Goal: Task Accomplishment & Management: Complete application form

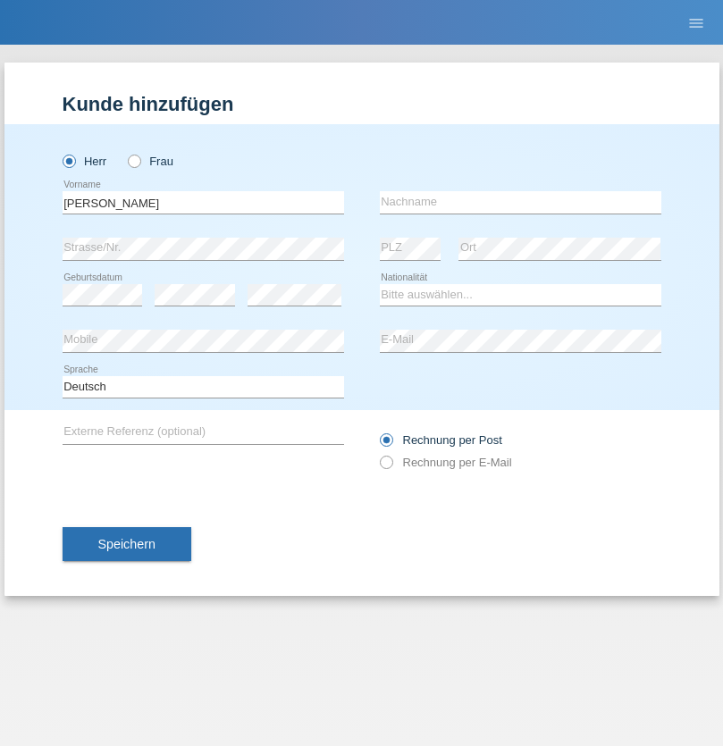
type input "Varga"
click at [520, 202] on input "text" at bounding box center [521, 202] width 282 height 22
type input "Florin"
select select "RO"
select select "C"
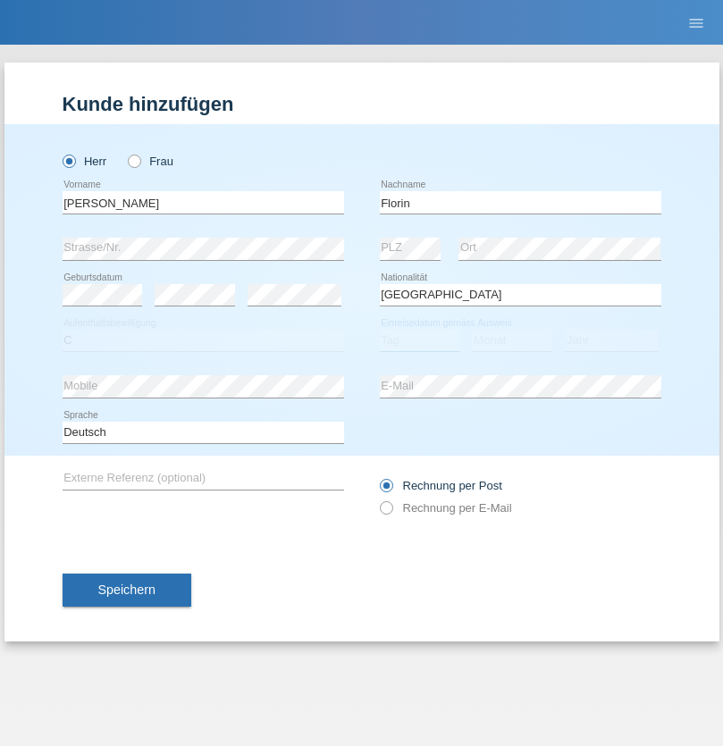
select select "29"
select select "02"
select select "2021"
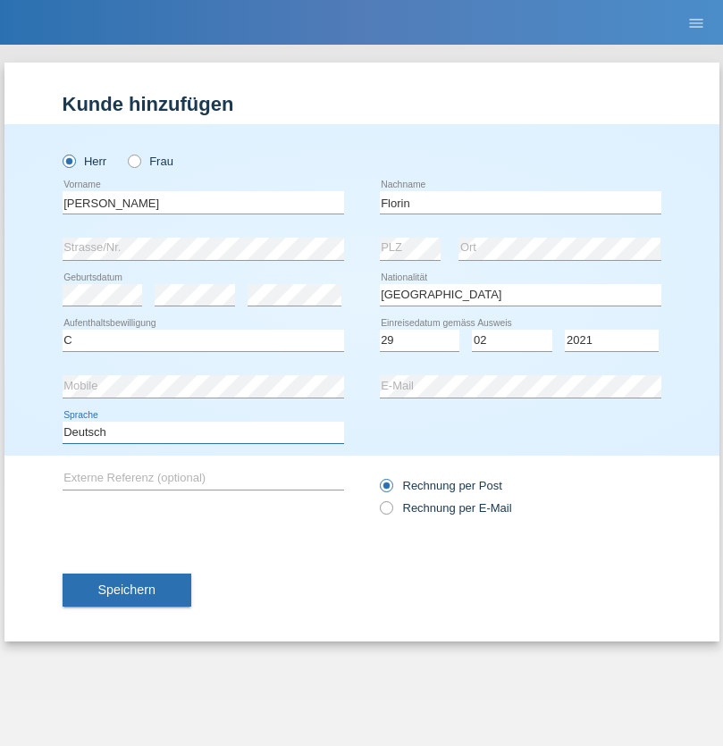
select select "en"
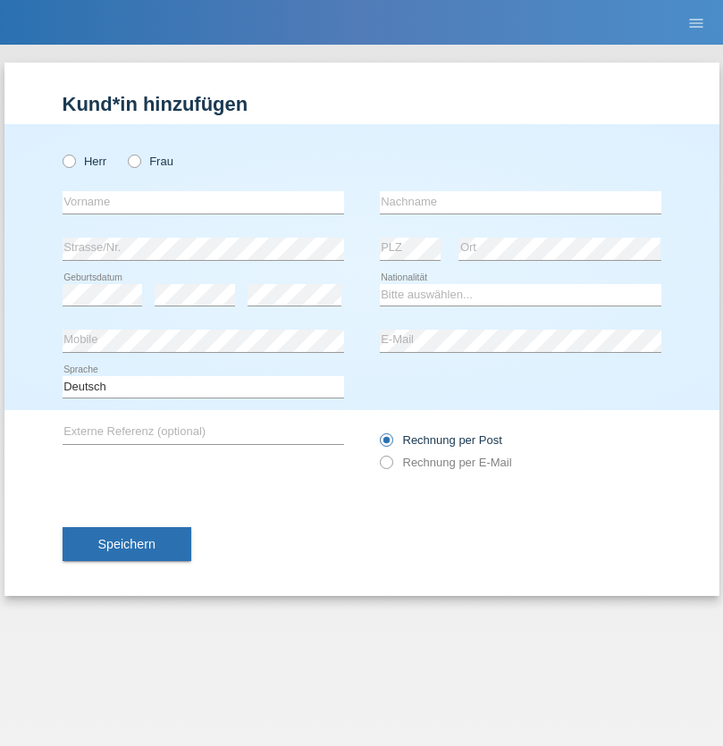
radio input "true"
click at [203, 202] on input "text" at bounding box center [204, 202] width 282 height 22
type input "Ruth"
click at [520, 202] on input "text" at bounding box center [521, 202] width 282 height 22
type input "Krebs"
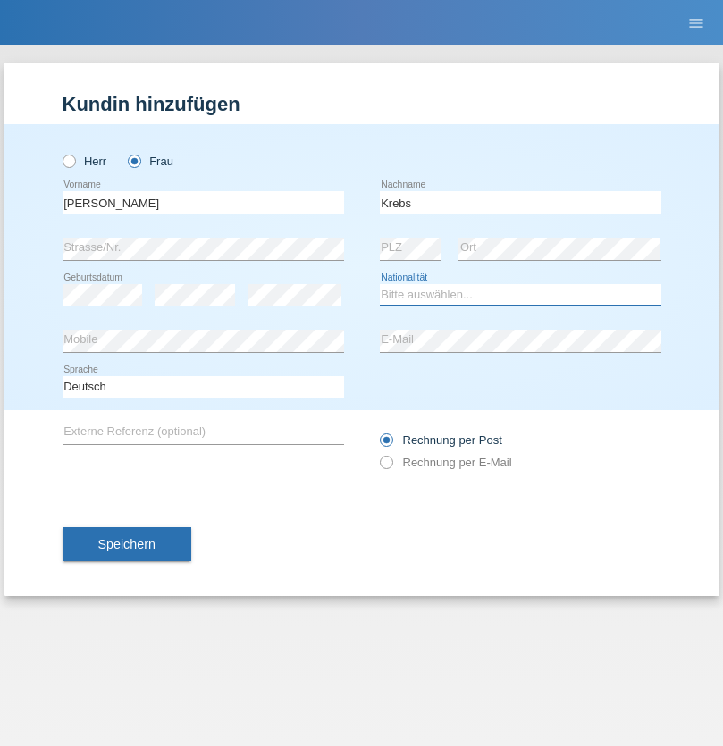
select select "CH"
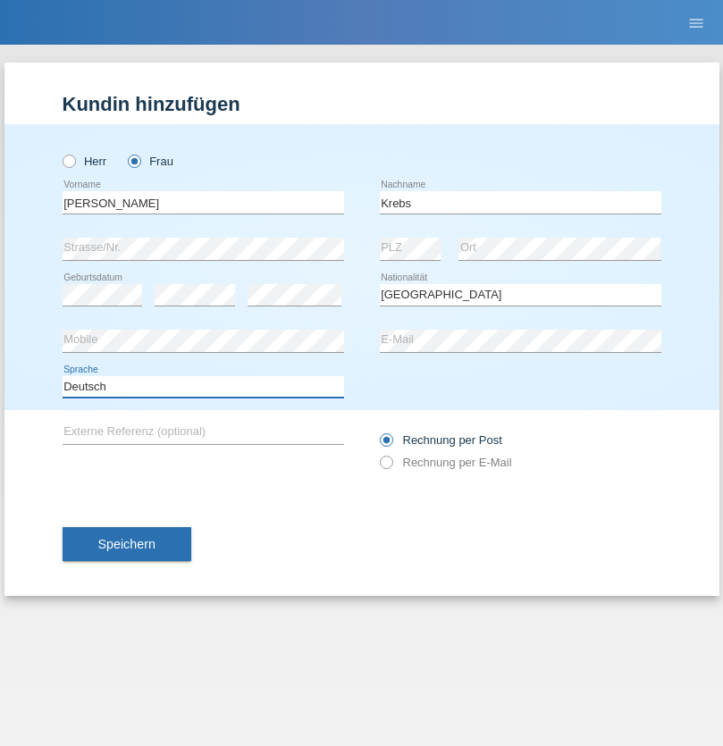
select select "en"
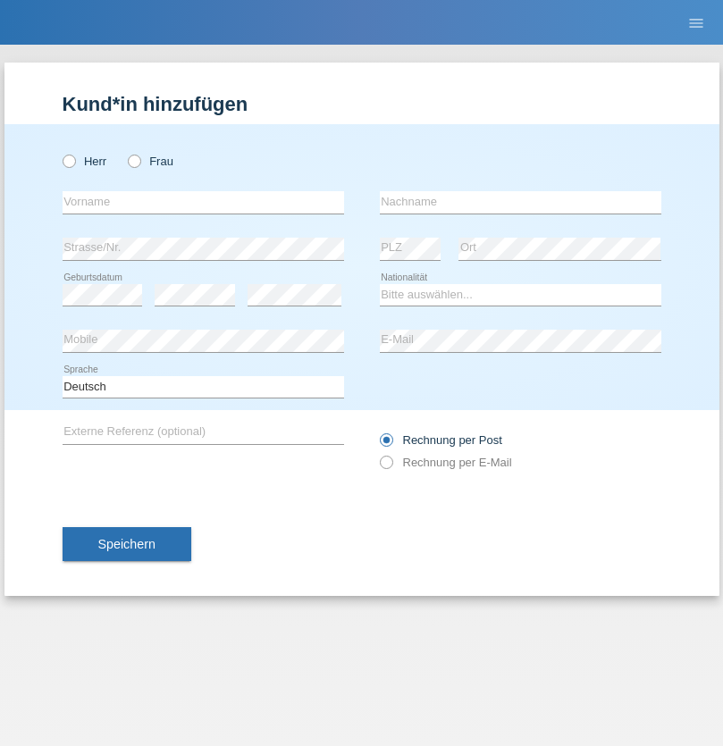
radio input "true"
click at [203, 202] on input "text" at bounding box center [204, 202] width 282 height 22
type input "Qovanaj"
click at [520, 202] on input "text" at bounding box center [521, 202] width 282 height 22
type input "Shaban"
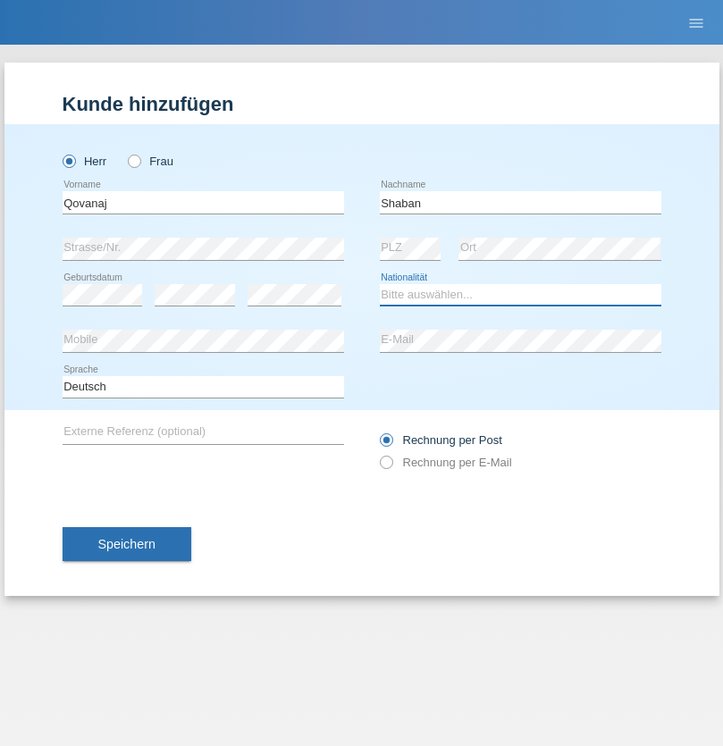
select select "CH"
radio input "true"
click at [203, 202] on input "text" at bounding box center [204, 202] width 282 height 22
type input "Flückiger"
click at [520, 202] on input "text" at bounding box center [521, 202] width 282 height 22
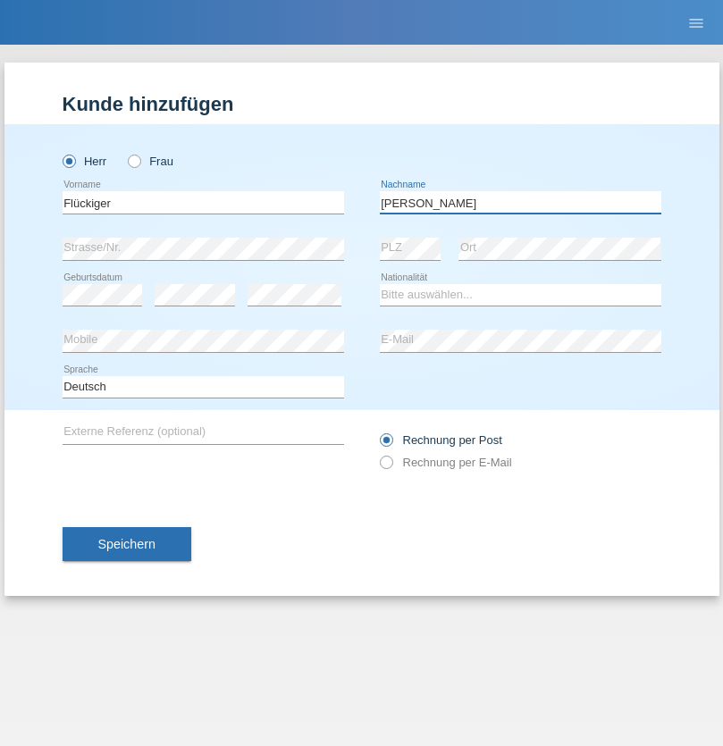
type input "Andreas"
select select "CH"
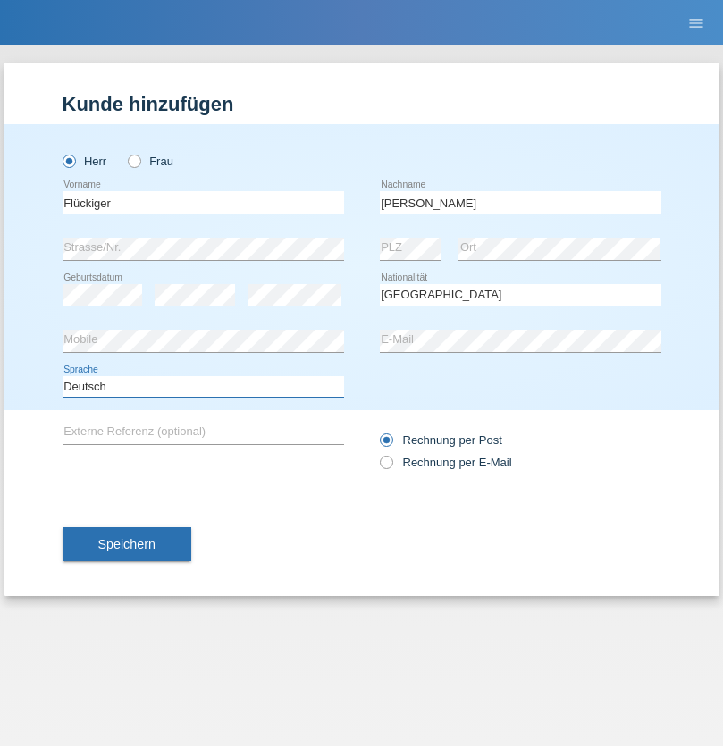
select select "en"
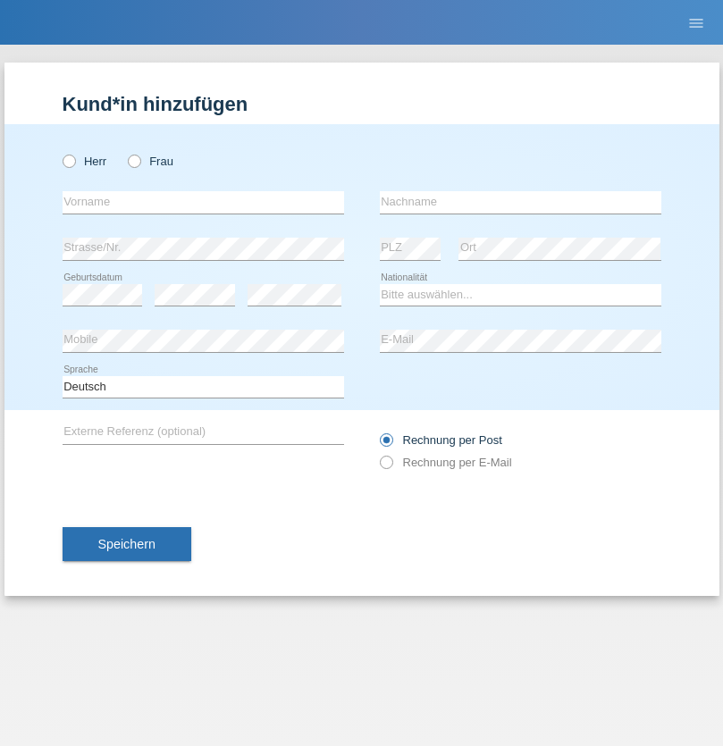
radio input "true"
click at [203, 202] on input "text" at bounding box center [204, 202] width 282 height 22
type input "Flückiger"
click at [520, 202] on input "text" at bounding box center [521, 202] width 282 height 22
type input "Andreas"
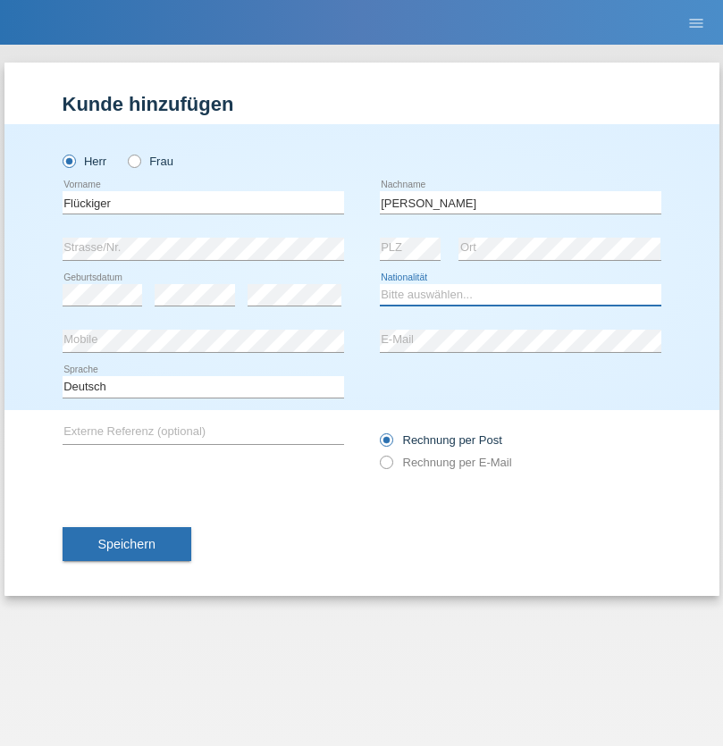
select select "CH"
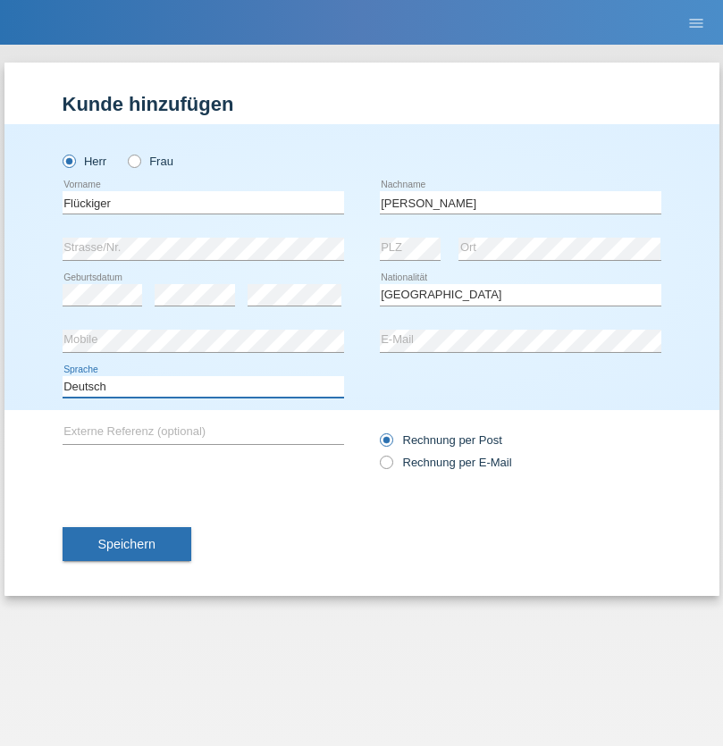
select select "en"
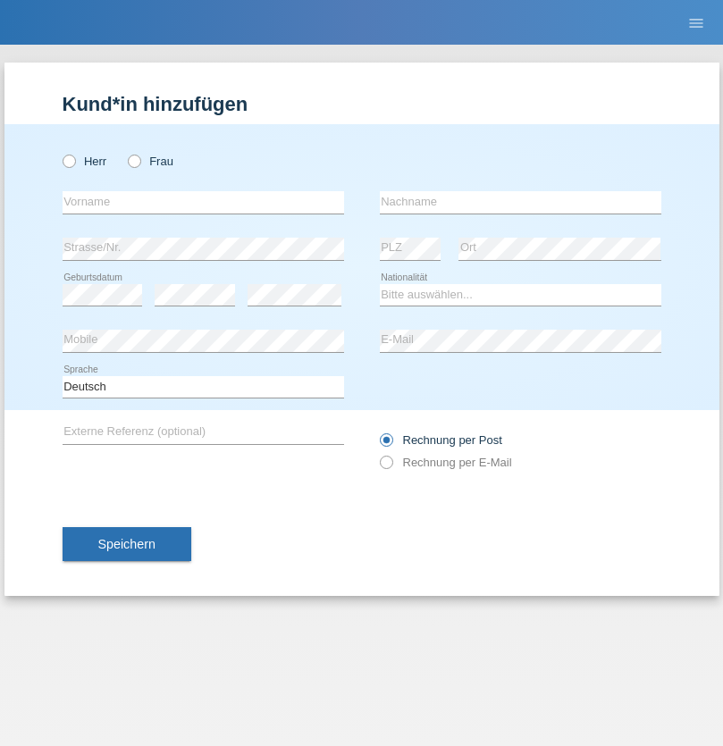
radio input "true"
click at [203, 202] on input "text" at bounding box center [204, 202] width 282 height 22
type input "Flückiger"
click at [520, 202] on input "text" at bounding box center [521, 202] width 282 height 22
type input "Andreas"
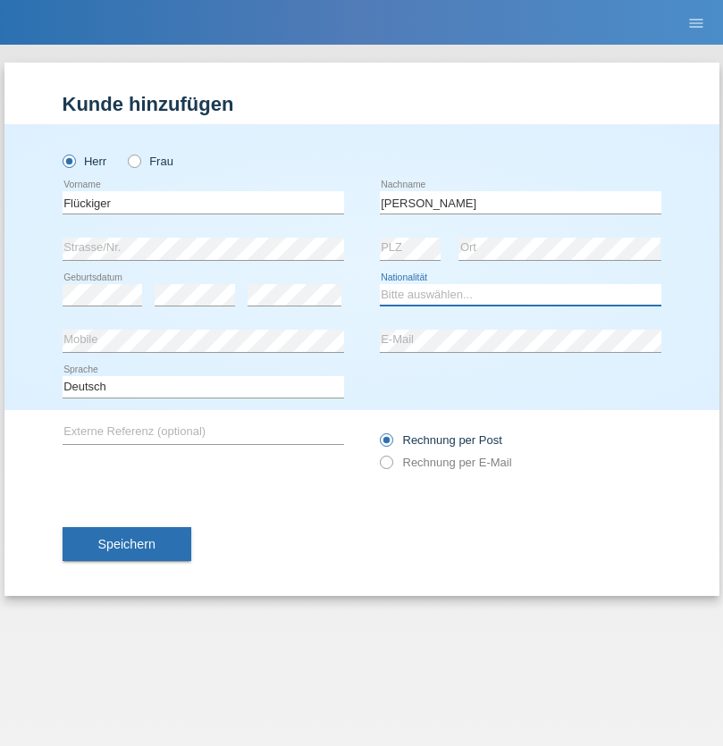
select select "CH"
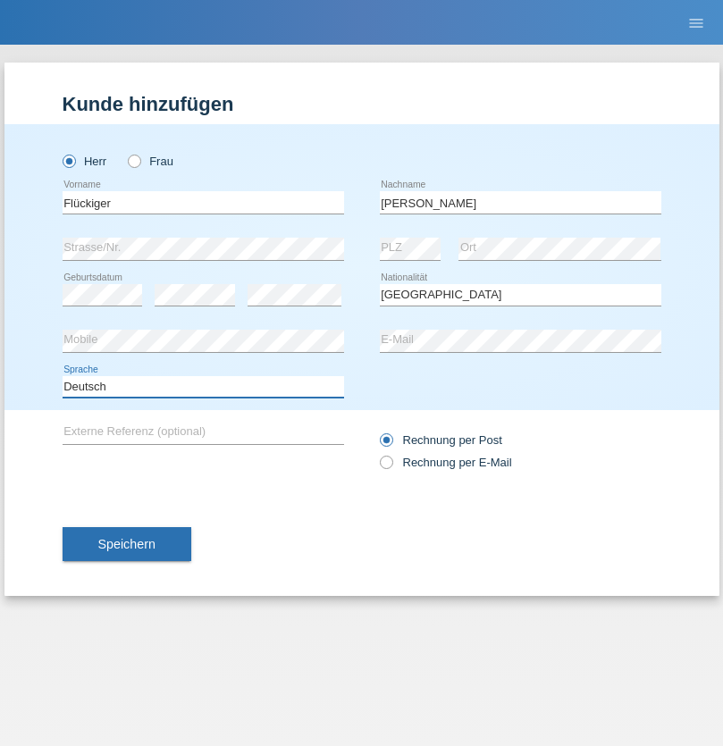
select select "en"
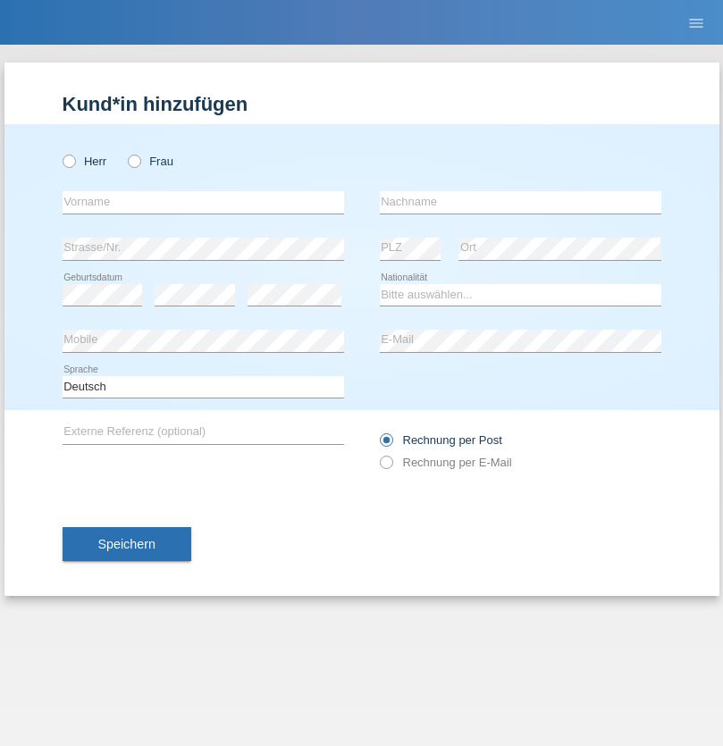
radio input "true"
click at [203, 202] on input "text" at bounding box center [204, 202] width 282 height 22
type input "J"
click at [520, 202] on input "text" at bounding box center [521, 202] width 282 height 22
type input "sarmento cavalcanti"
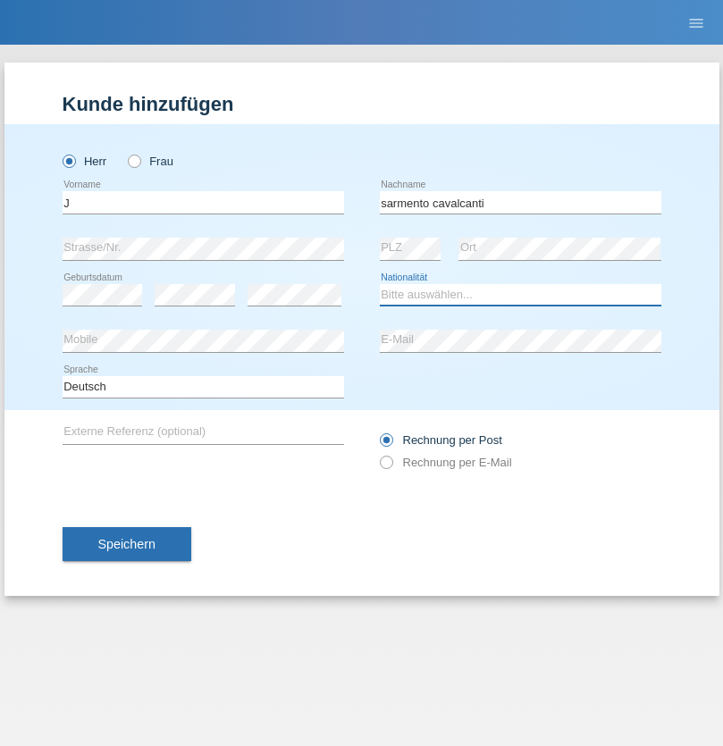
select select "PT"
select select "C"
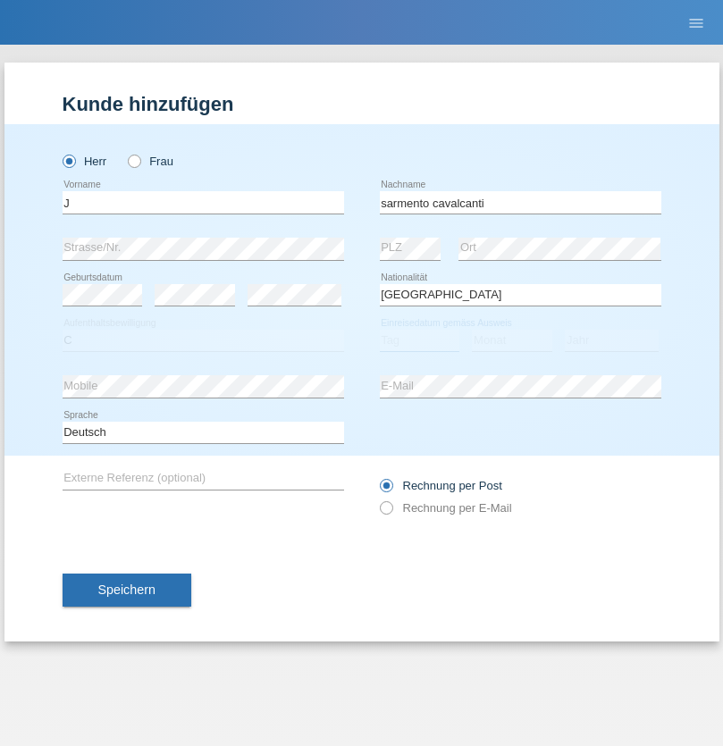
select select "02"
select select "09"
select select "2019"
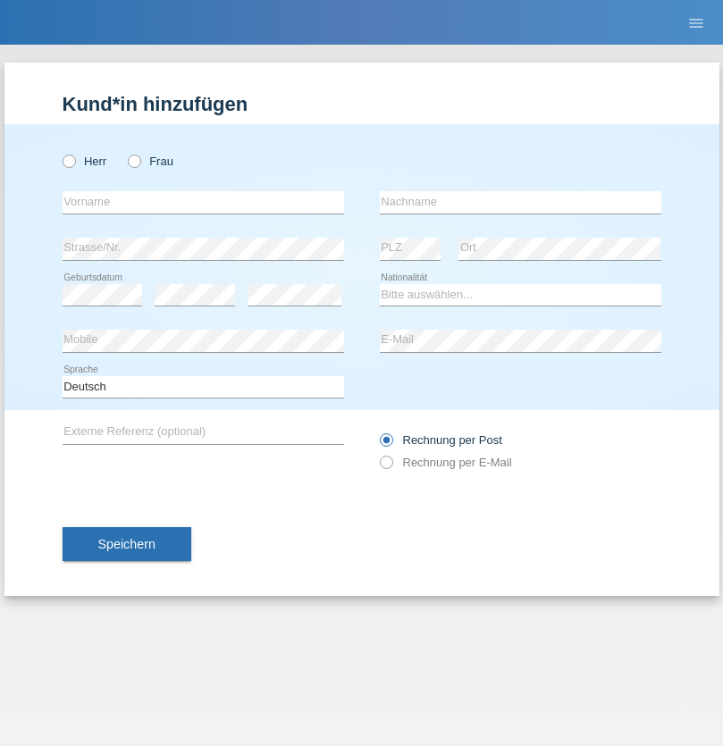
radio input "true"
click at [203, 202] on input "text" at bounding box center [204, 202] width 282 height 22
type input "G"
click at [520, 202] on input "text" at bounding box center [521, 202] width 282 height 22
type input "[PERSON_NAME]"
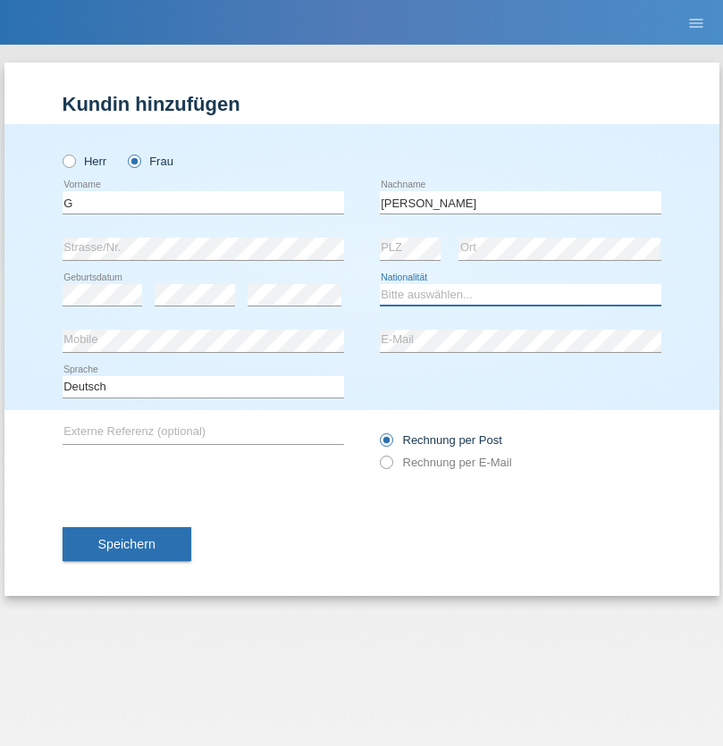
select select "CH"
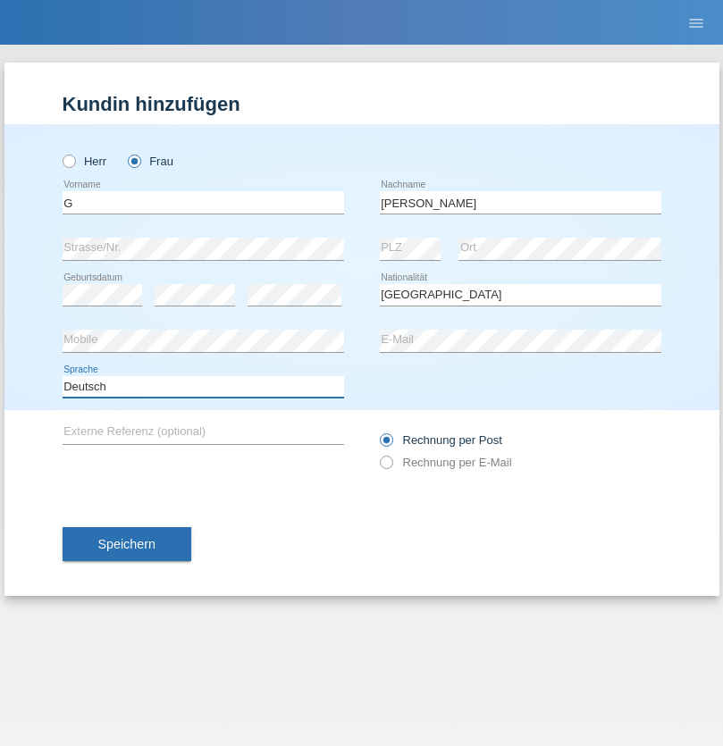
select select "en"
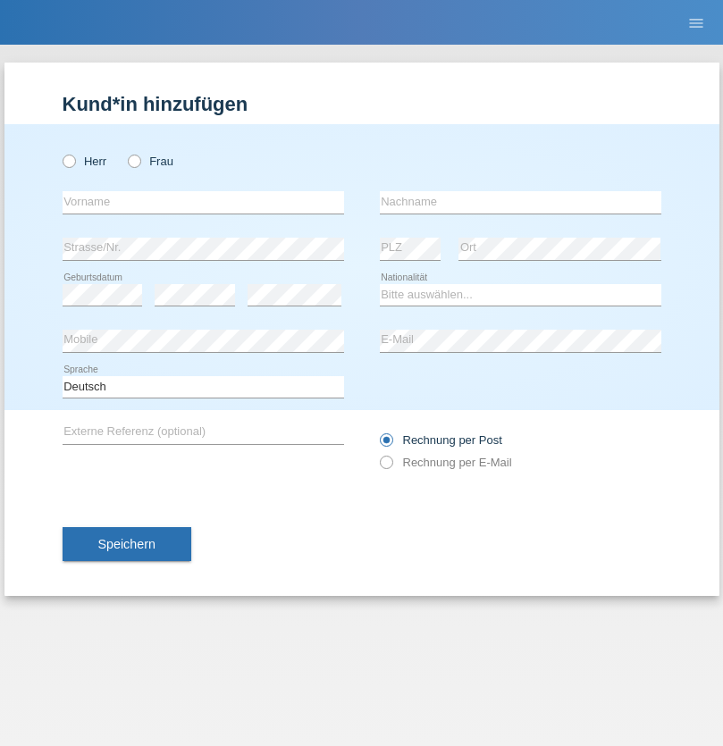
radio input "true"
click at [203, 202] on input "text" at bounding box center [204, 202] width 282 height 22
type input "Varodi"
click at [520, 202] on input "text" at bounding box center [521, 202] width 282 height 22
type input "Zoltan"
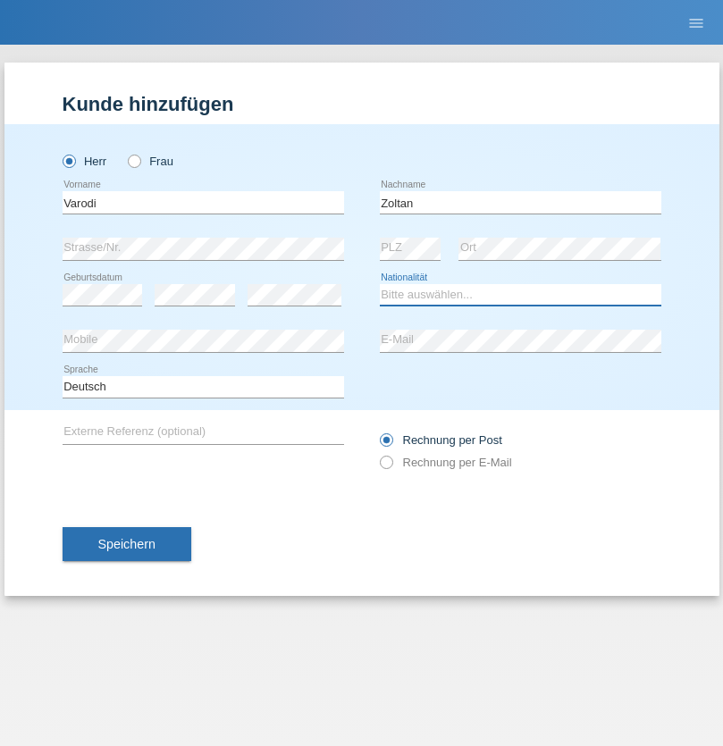
select select "UA"
select select "C"
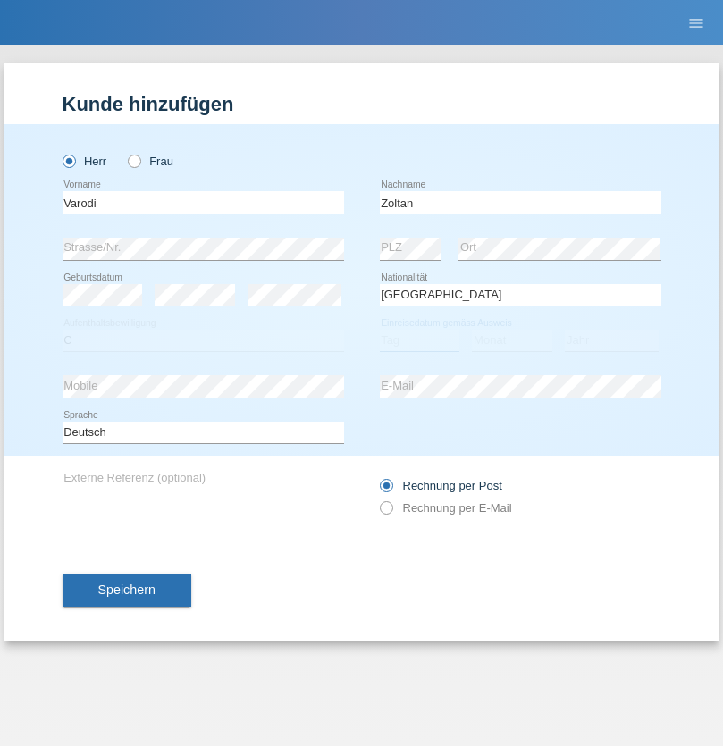
select select "10"
select select "2021"
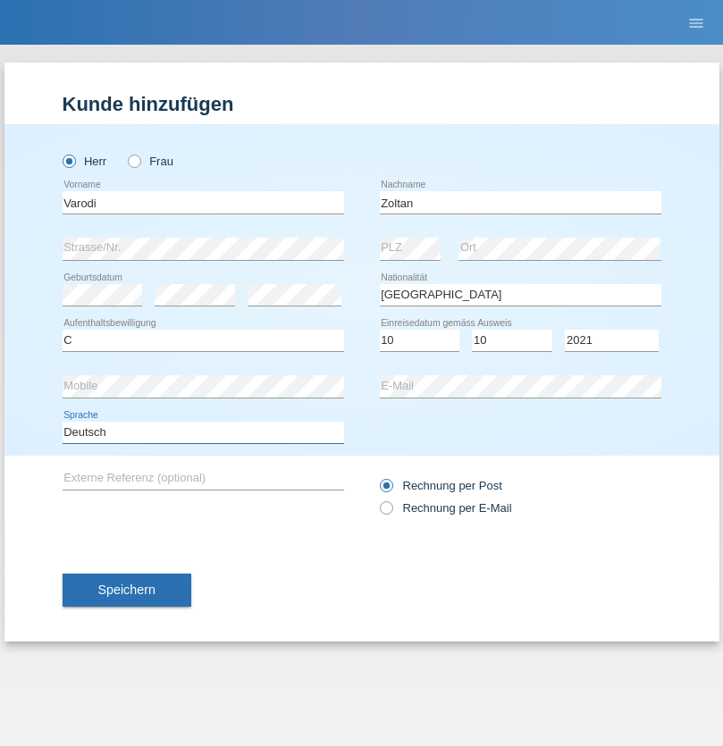
select select "en"
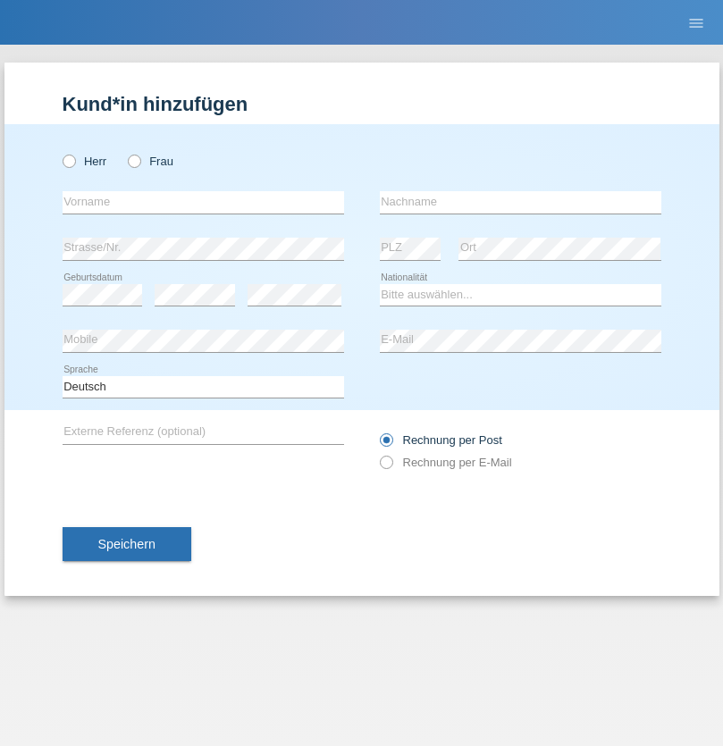
radio input "true"
click at [203, 202] on input "text" at bounding box center [204, 202] width 282 height 22
type input "[PERSON_NAME]"
click at [520, 202] on input "text" at bounding box center [521, 202] width 282 height 22
type input "Bachofen"
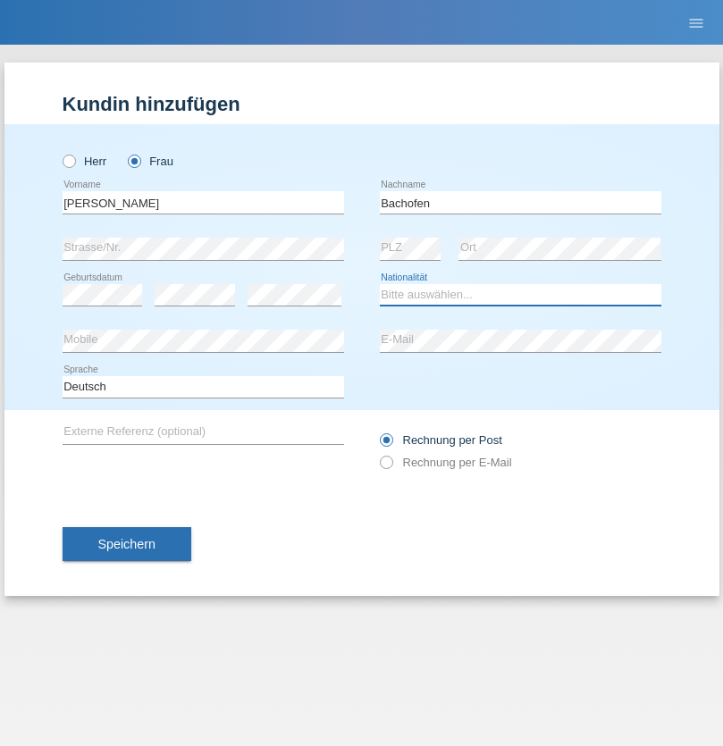
select select "CH"
radio input "true"
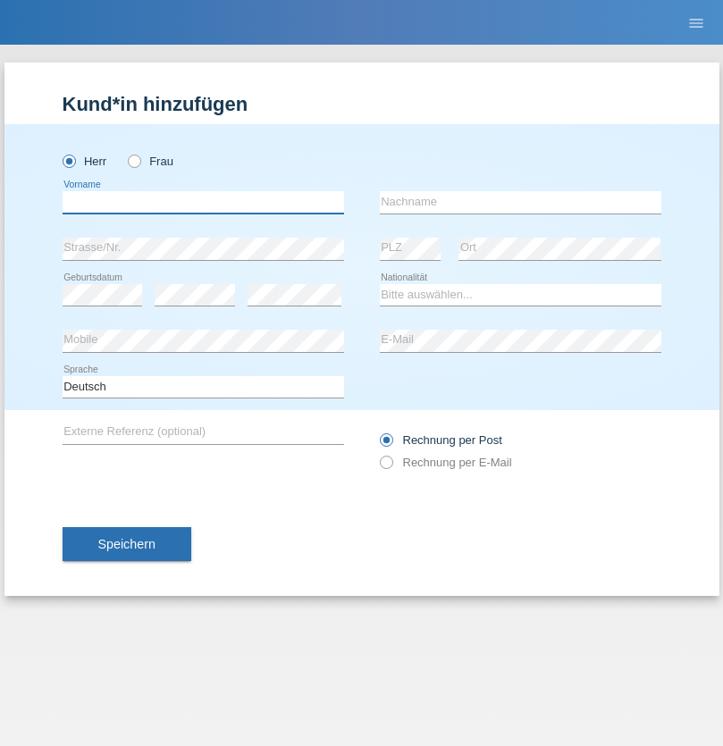
click at [203, 202] on input "text" at bounding box center [204, 202] width 282 height 22
type input "Volkan"
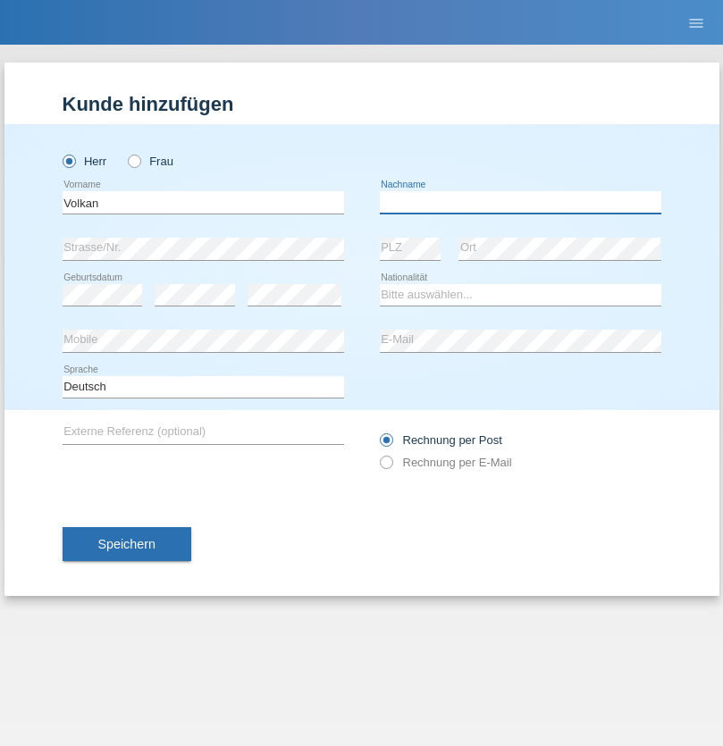
click at [520, 202] on input "text" at bounding box center [521, 202] width 282 height 22
type input "Laçın"
select select "TR"
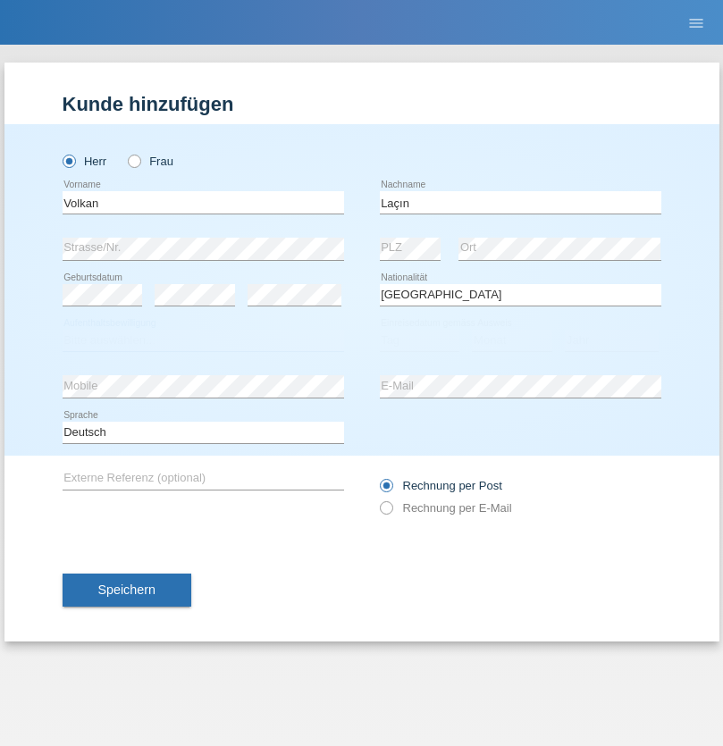
select select "C"
select select "06"
select select "04"
select select "2021"
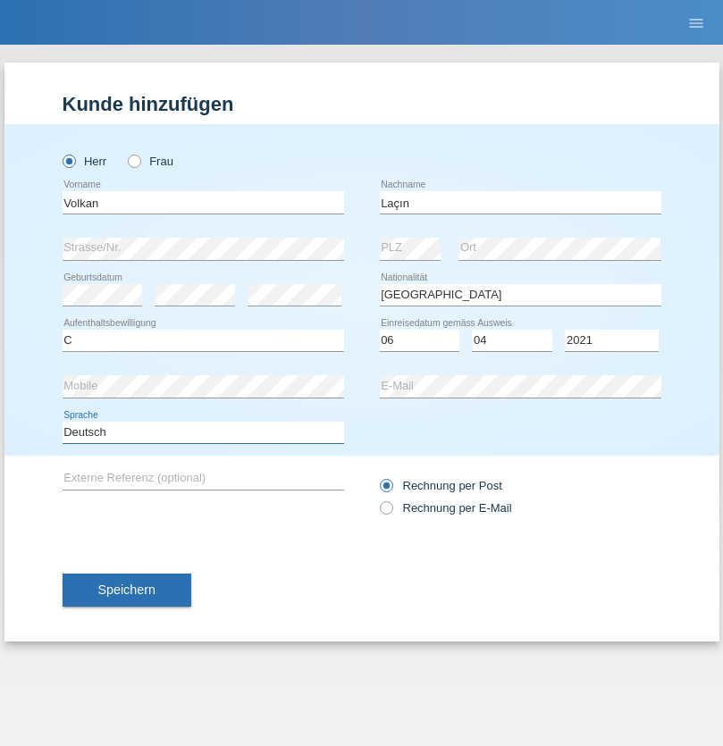
select select "en"
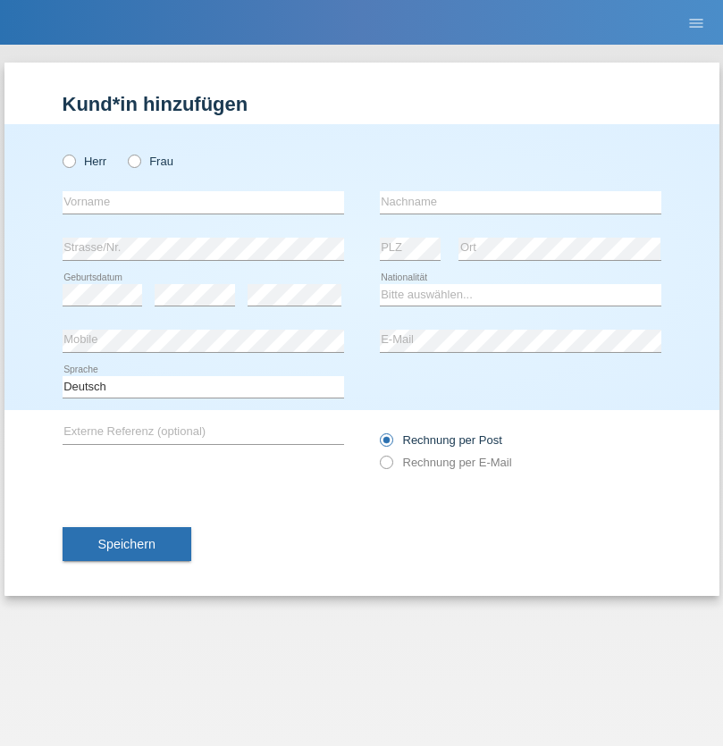
radio input "true"
click at [203, 202] on input "text" at bounding box center [204, 202] width 282 height 22
type input "Volkan"
click at [520, 202] on input "text" at bounding box center [521, 202] width 282 height 22
type input "Laçın"
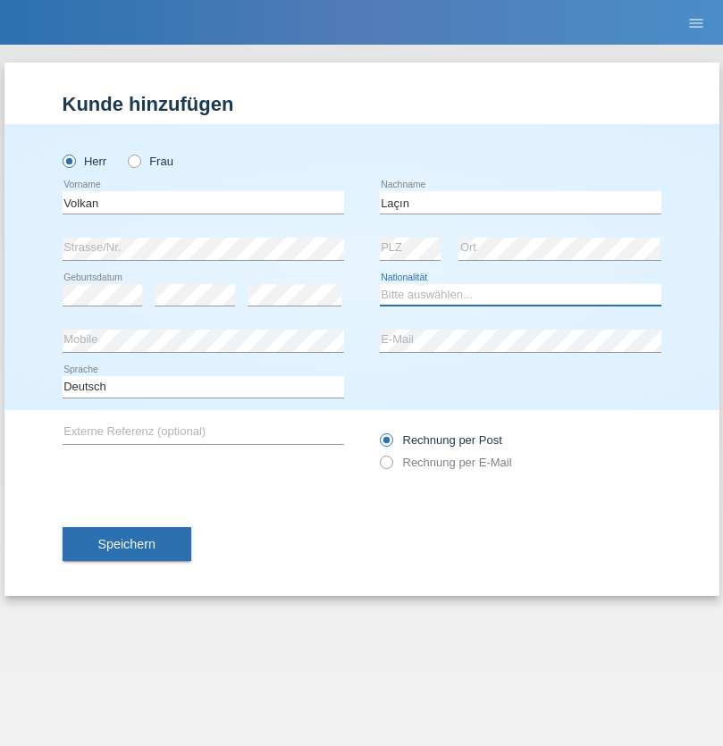
select select "TR"
select select "C"
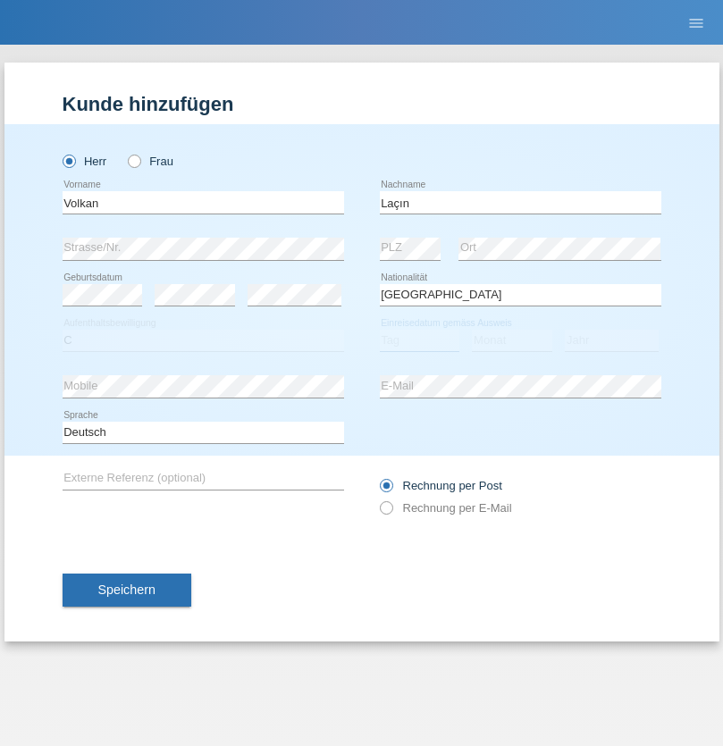
select select "06"
select select "04"
select select "2021"
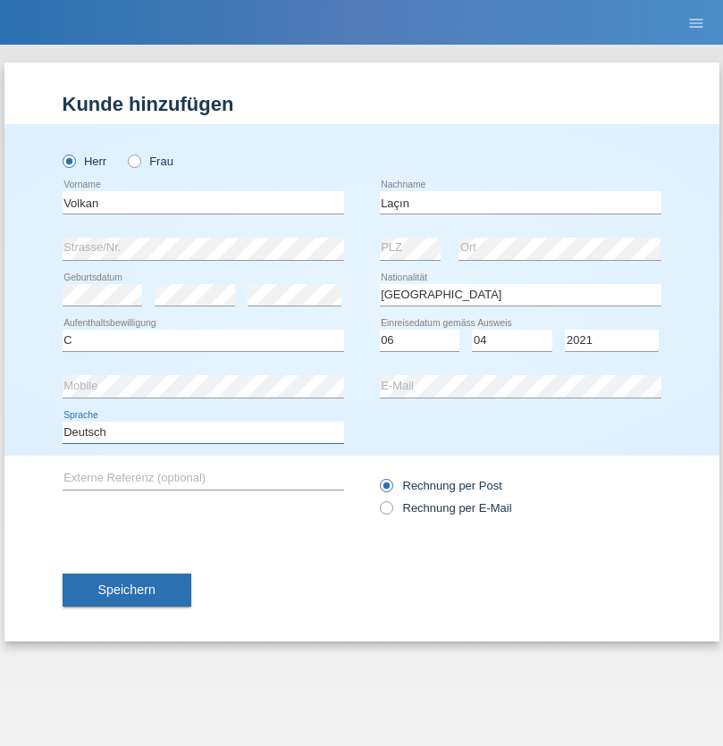
select select "en"
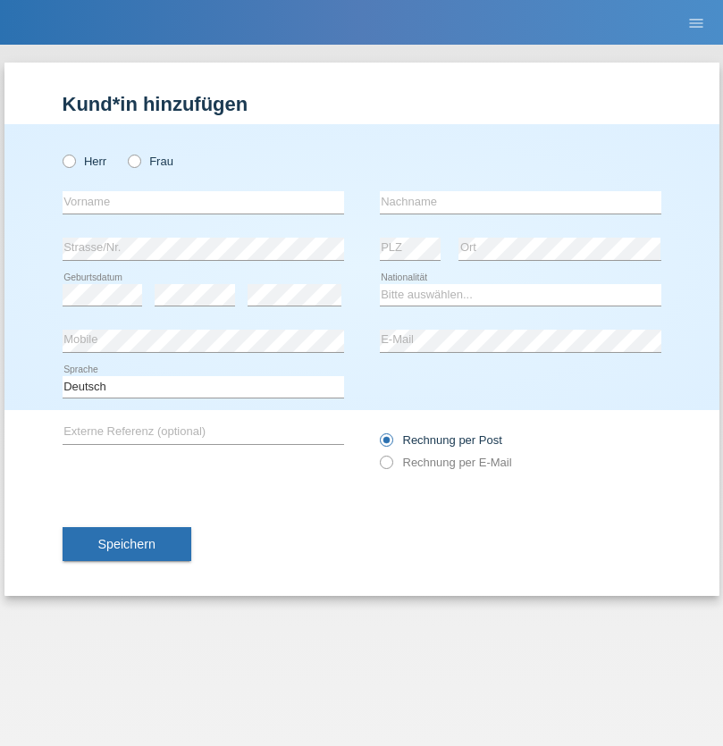
radio input "true"
click at [203, 202] on input "text" at bounding box center [204, 202] width 282 height 22
type input "[PERSON_NAME]"
click at [520, 202] on input "text" at bounding box center [521, 202] width 282 height 22
type input "löffel"
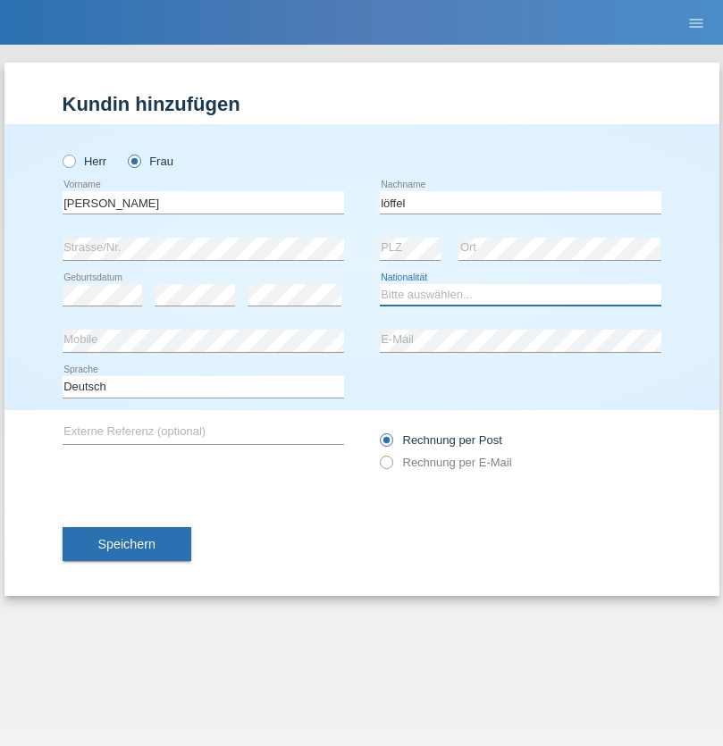
select select "CH"
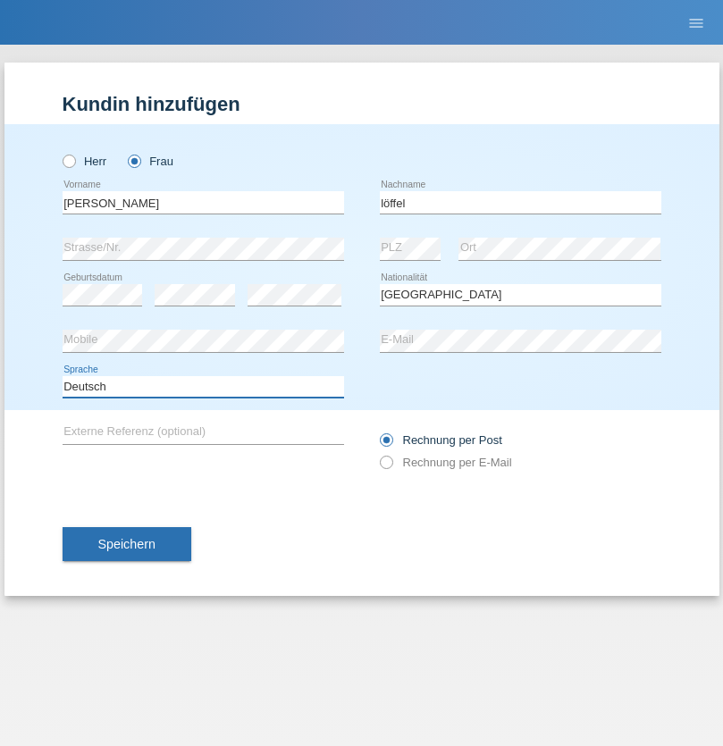
select select "en"
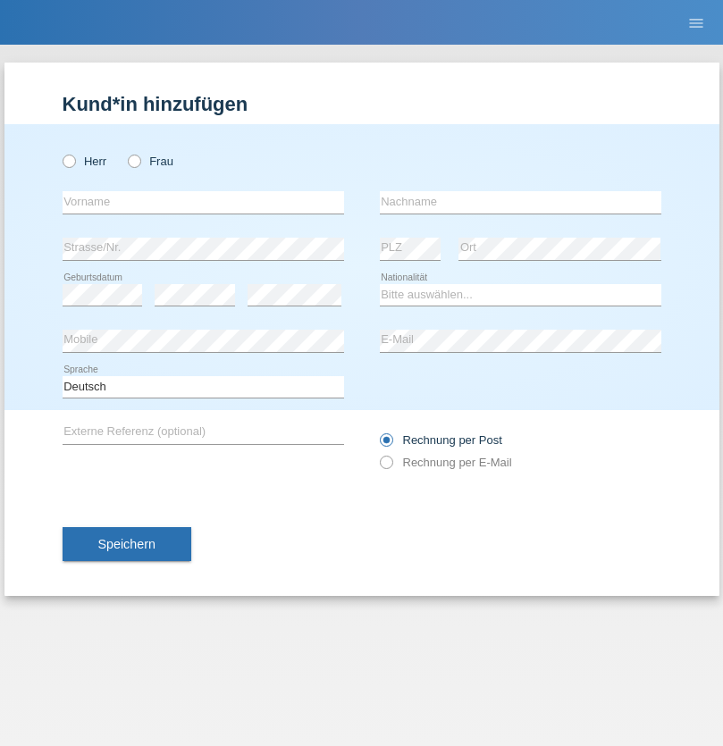
radio input "true"
click at [203, 202] on input "text" at bounding box center [204, 202] width 282 height 22
type input "Matusa"
click at [520, 202] on input "text" at bounding box center [521, 202] width 282 height 22
type input "[PERSON_NAME]"
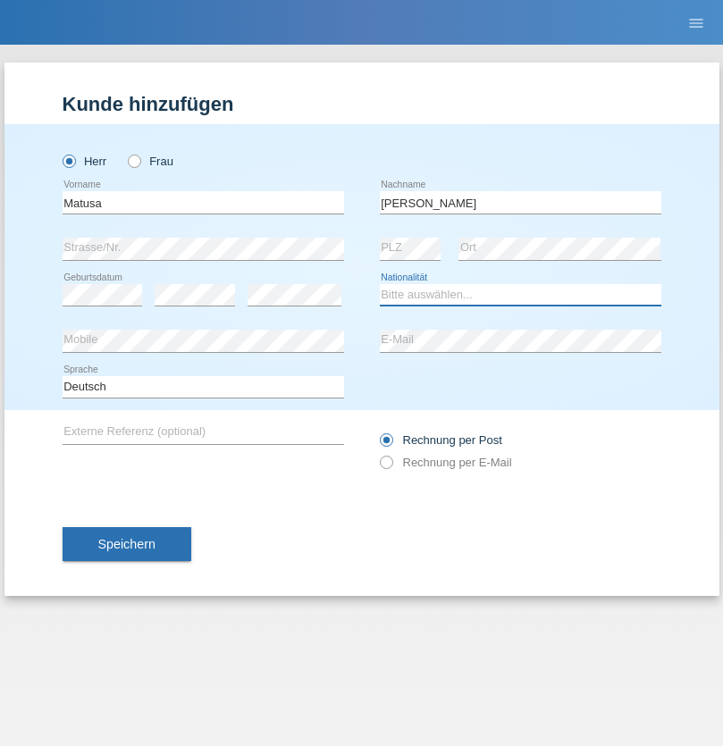
select select "RO"
select select "C"
select select "01"
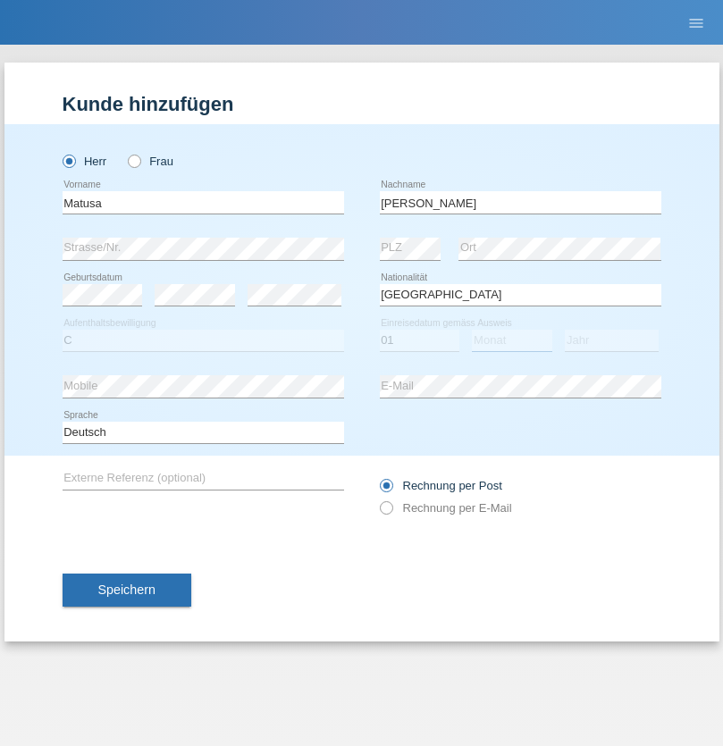
select select "06"
select select "2016"
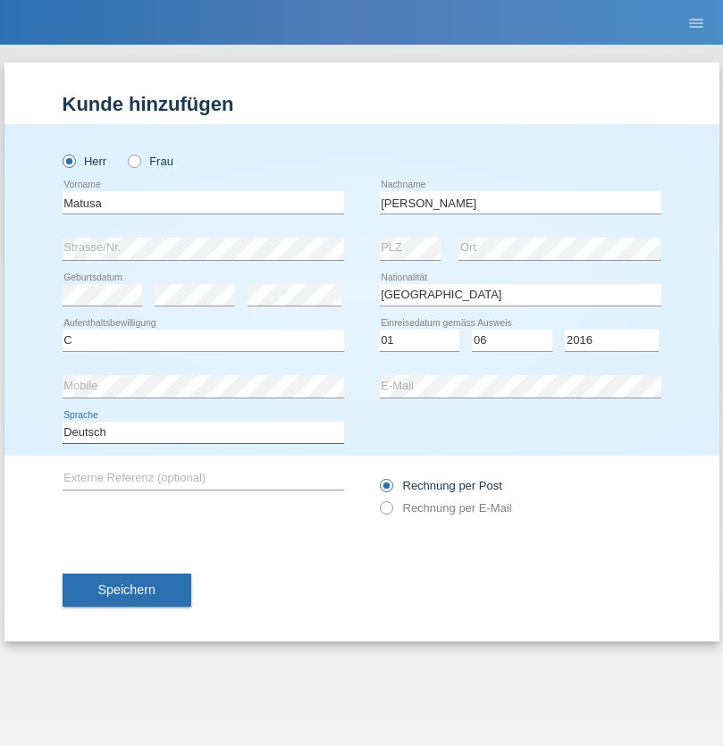
select select "en"
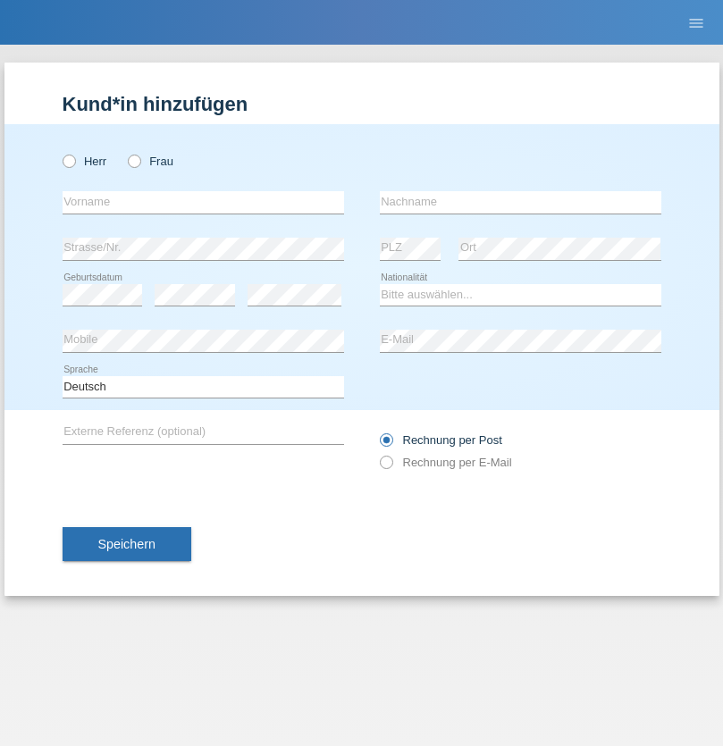
radio input "true"
click at [203, 202] on input "text" at bounding box center [204, 202] width 282 height 22
type input "[PERSON_NAME]"
click at [520, 202] on input "text" at bounding box center [521, 202] width 282 height 22
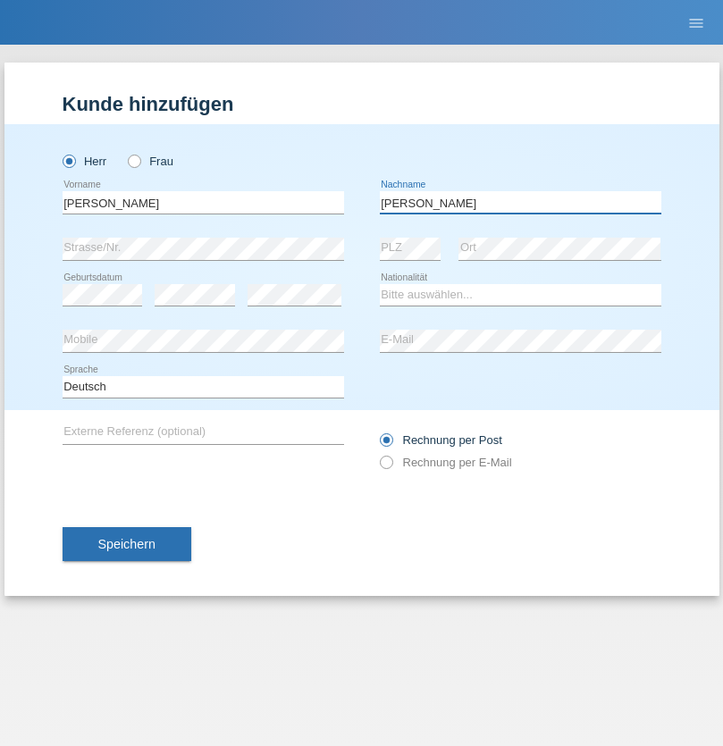
type input "[PERSON_NAME]"
select select "CH"
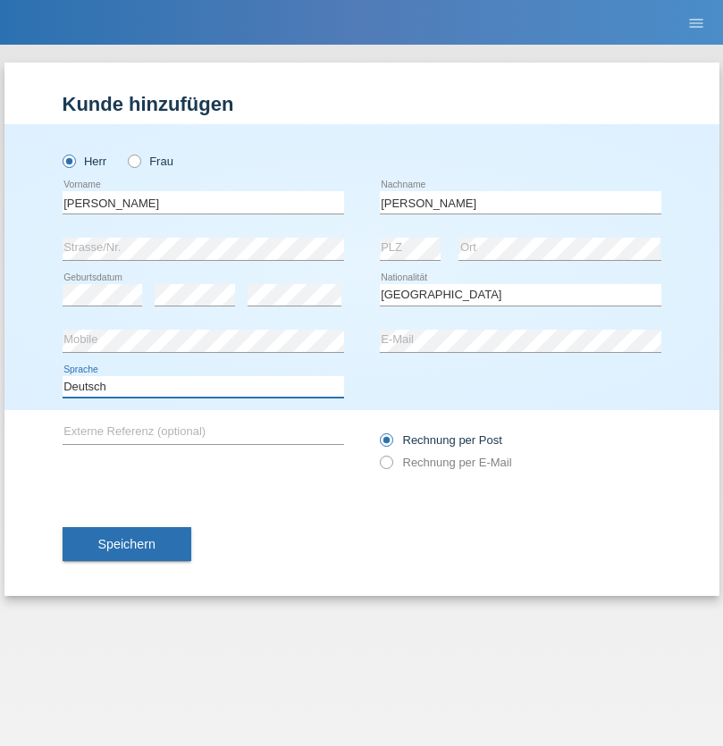
select select "en"
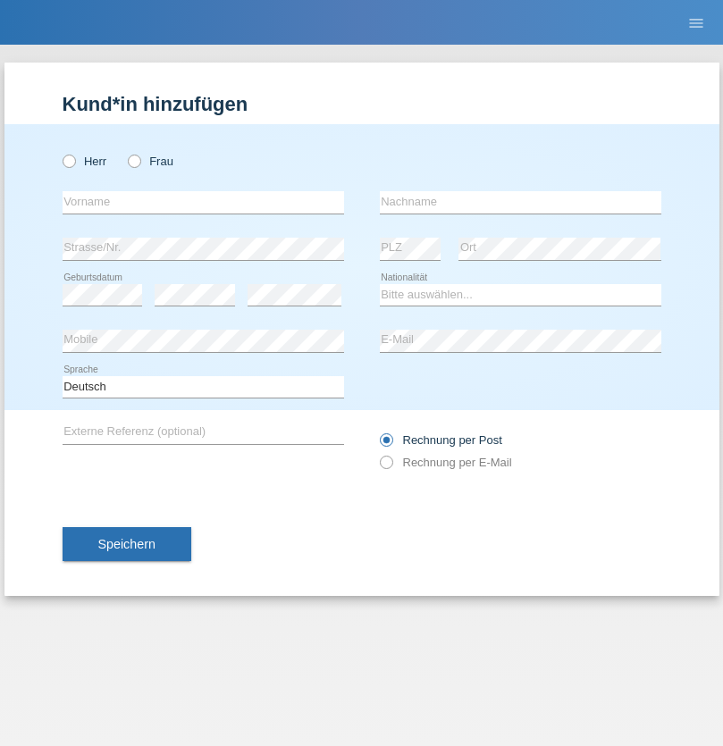
radio input "true"
click at [203, 202] on input "text" at bounding box center [204, 202] width 282 height 22
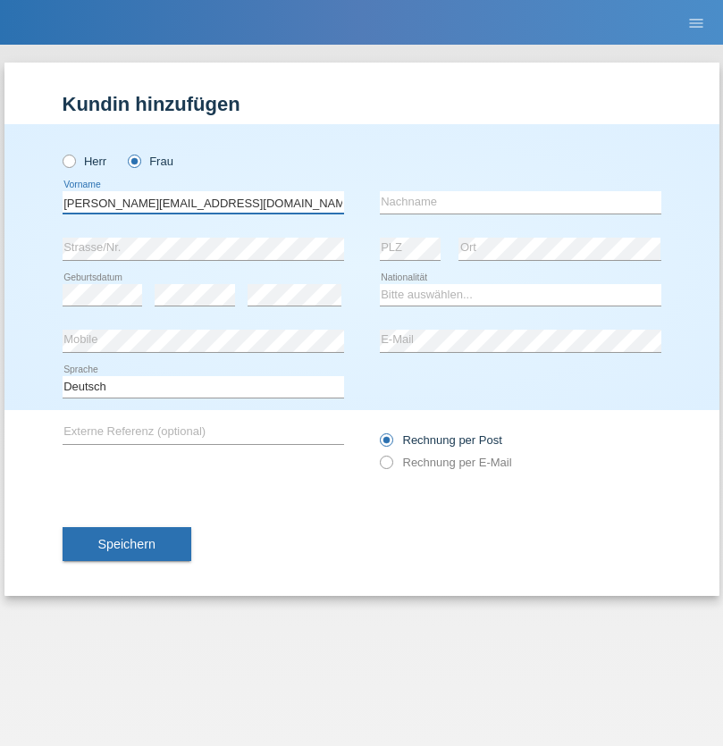
type input "[PERSON_NAME][EMAIL_ADDRESS][DOMAIN_NAME]"
click at [520, 202] on input "text" at bounding box center [521, 202] width 282 height 22
type input "Hylaj"
select select "CH"
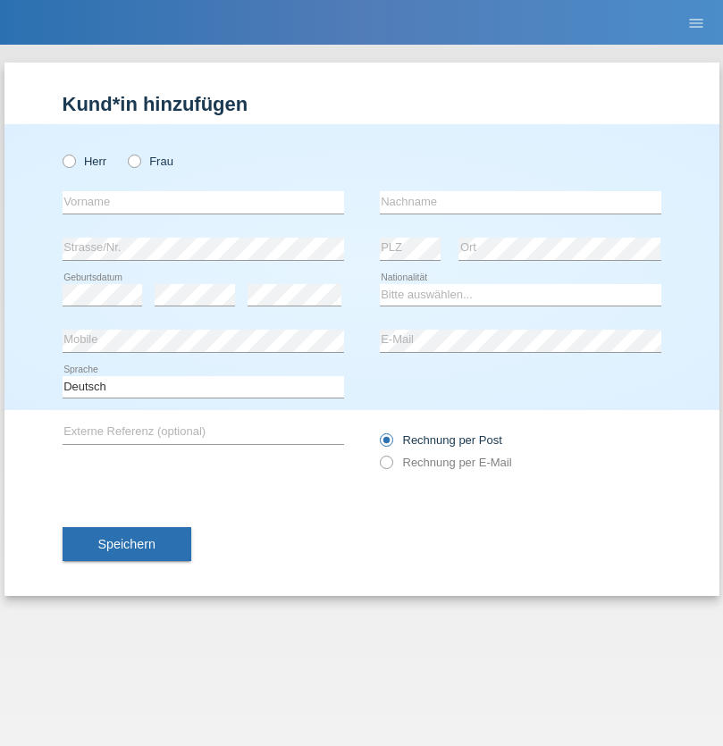
radio input "true"
click at [203, 202] on input "text" at bounding box center [204, 202] width 282 height 22
type input "luka"
click at [520, 202] on input "text" at bounding box center [521, 202] width 282 height 22
type input "kocic"
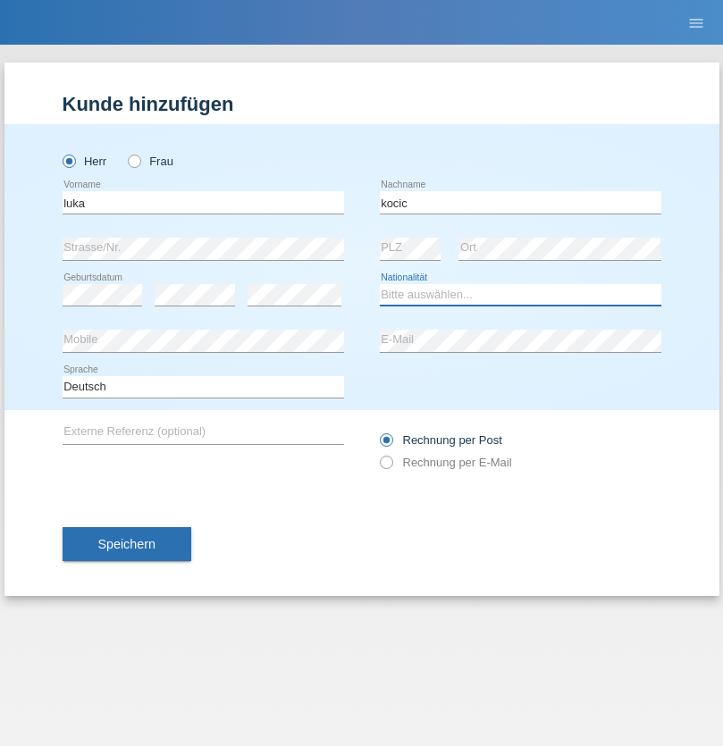
select select "RS"
select select "C"
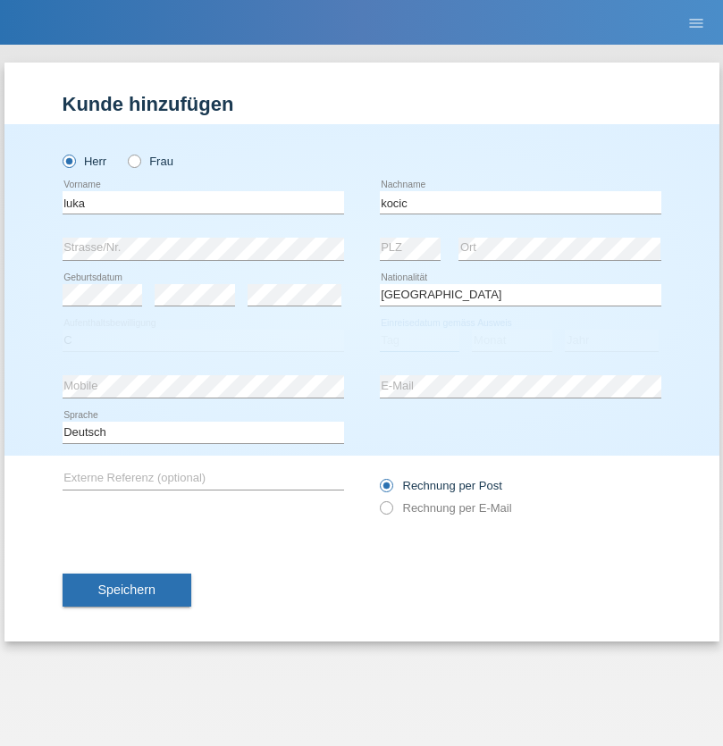
select select "21"
select select "04"
select select "1999"
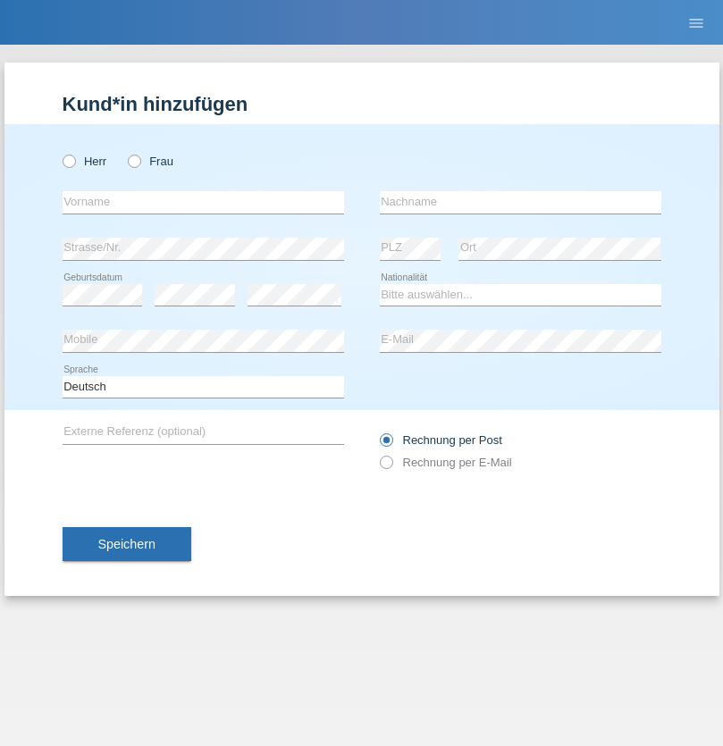
radio input "true"
click at [203, 202] on input "text" at bounding box center [204, 202] width 282 height 22
type input "Marian"
click at [520, 202] on input "text" at bounding box center [521, 202] width 282 height 22
type input "Matusa"
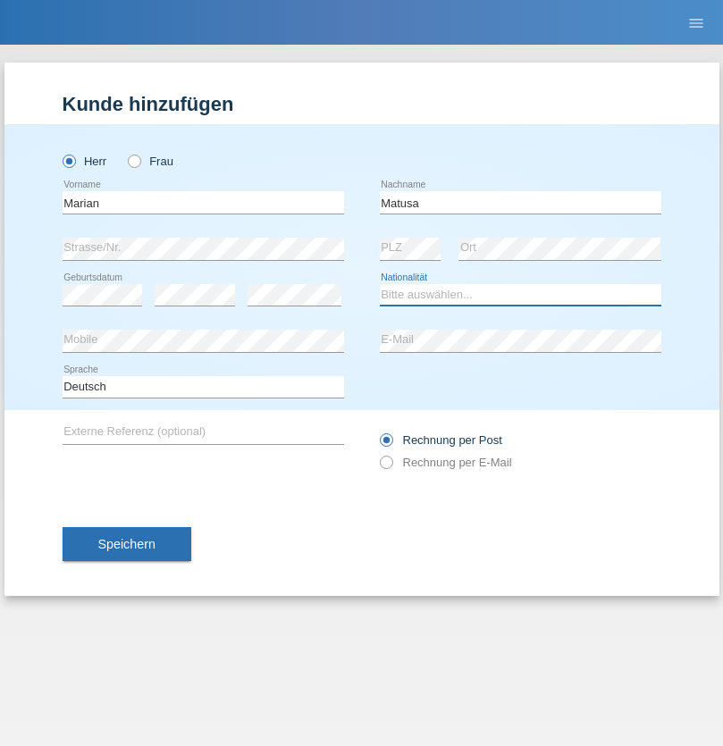
select select "RO"
select select "C"
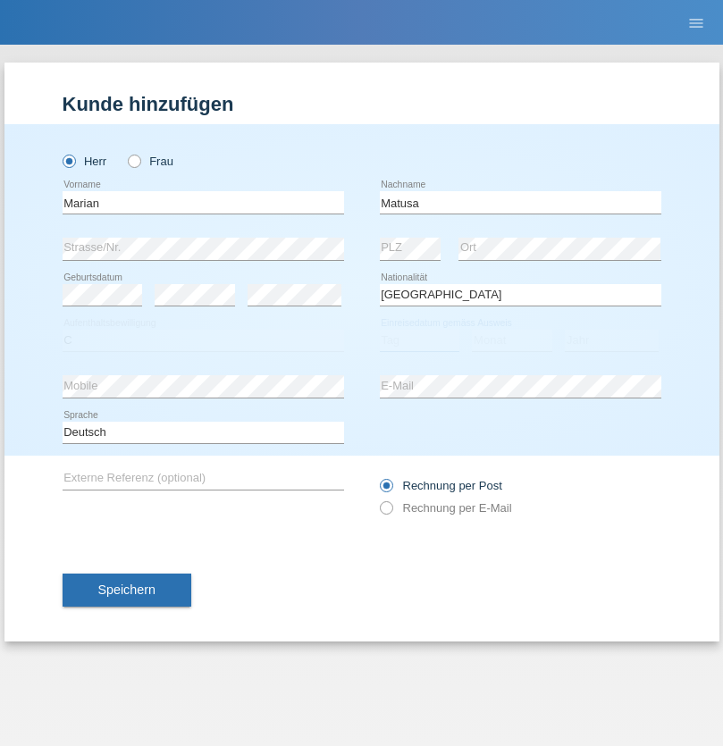
select select "01"
select select "06"
select select "2016"
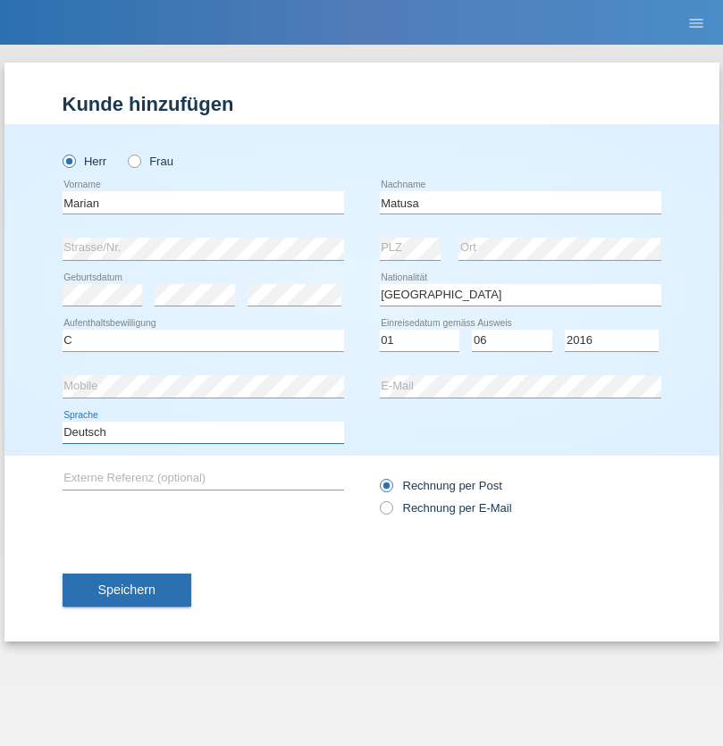
select select "en"
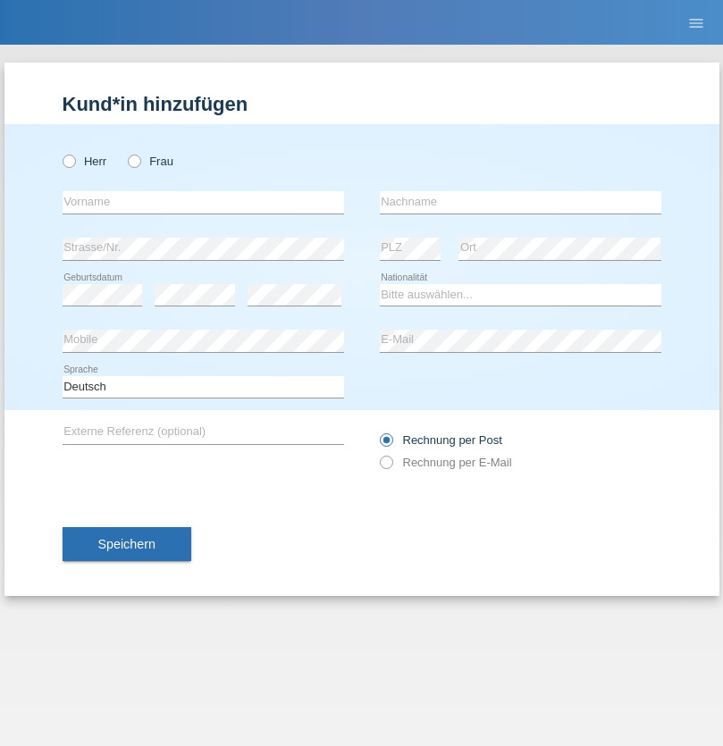
radio input "true"
click at [203, 202] on input "text" at bounding box center [204, 202] width 282 height 22
type input "Marco"
click at [520, 202] on input "text" at bounding box center [521, 202] width 282 height 22
type input "Weinlein"
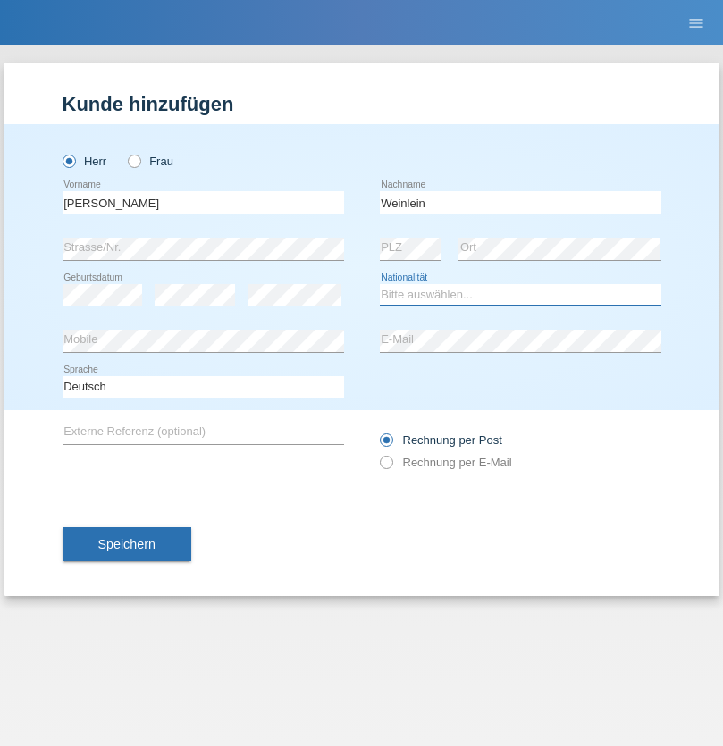
select select "CH"
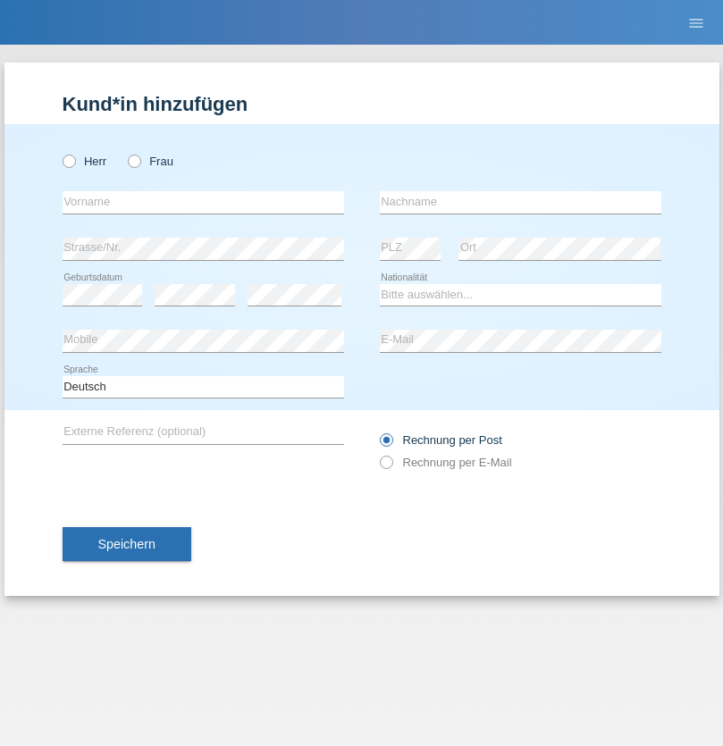
radio input "true"
click at [203, 202] on input "text" at bounding box center [204, 202] width 282 height 22
type input "Jashari lmeri"
click at [520, 202] on input "text" at bounding box center [521, 202] width 282 height 22
type input "Rabije"
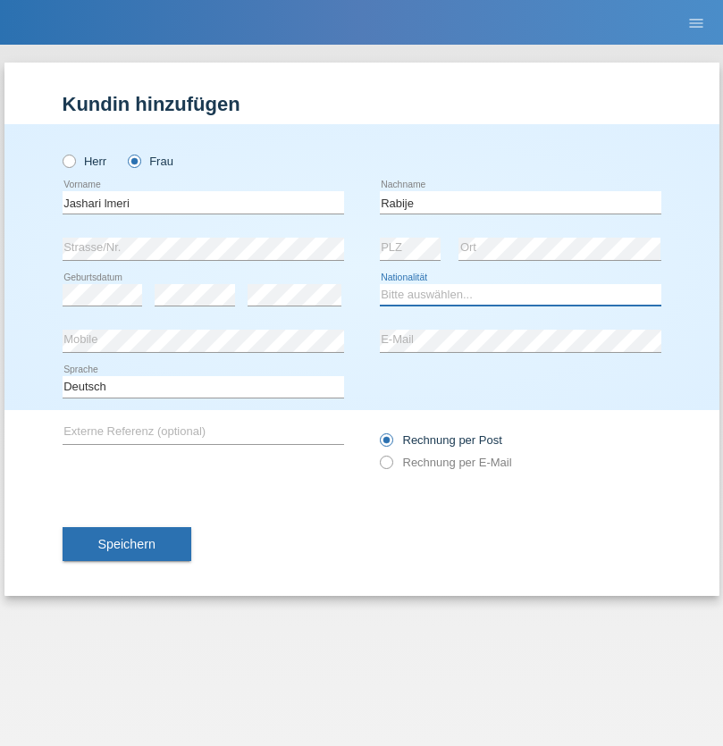
select select "CH"
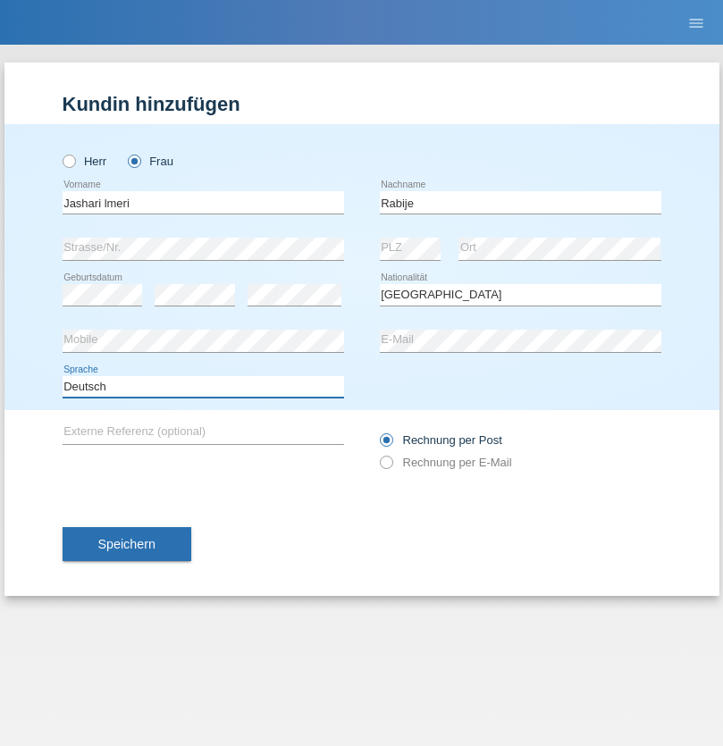
select select "en"
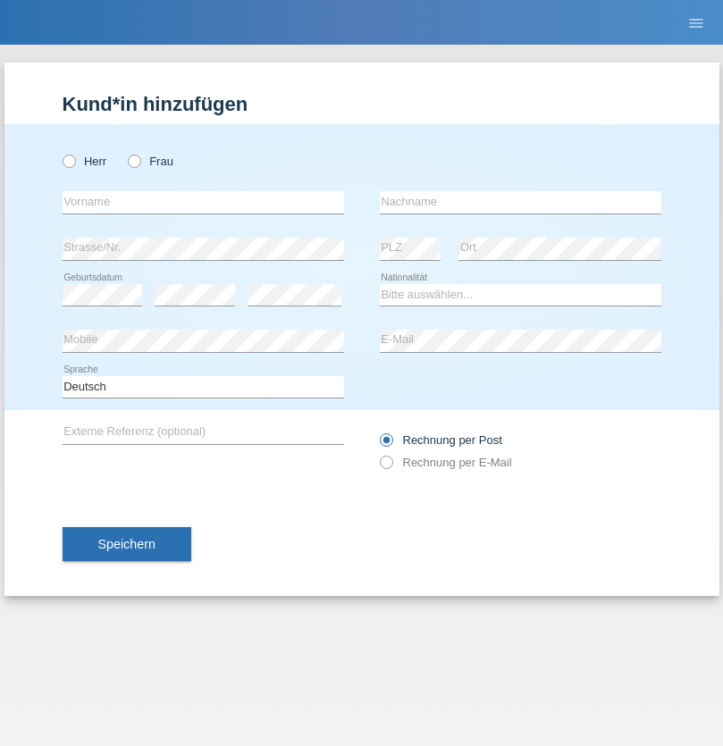
radio input "true"
click at [203, 202] on input "text" at bounding box center [204, 202] width 282 height 22
type input "firat"
click at [520, 202] on input "text" at bounding box center [521, 202] width 282 height 22
type input "kara"
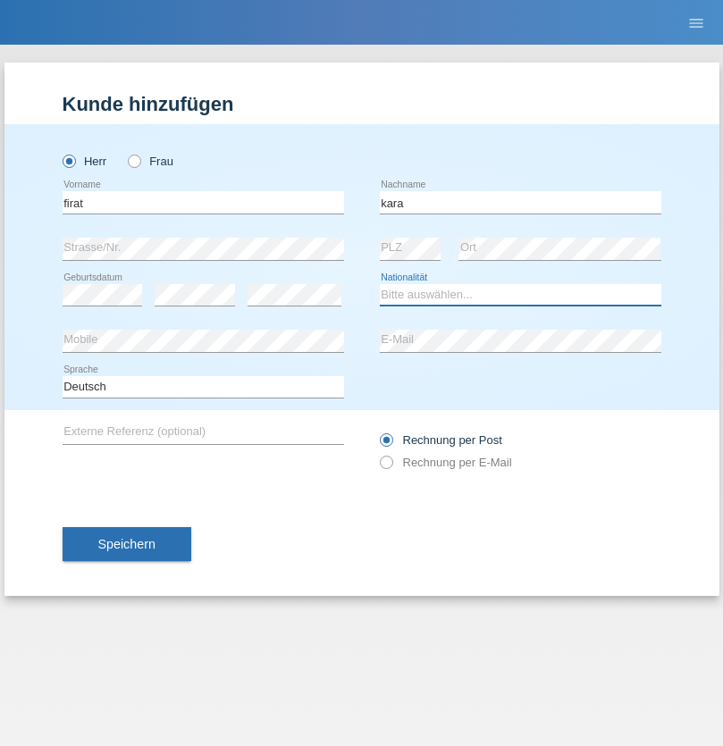
select select "CH"
radio input "true"
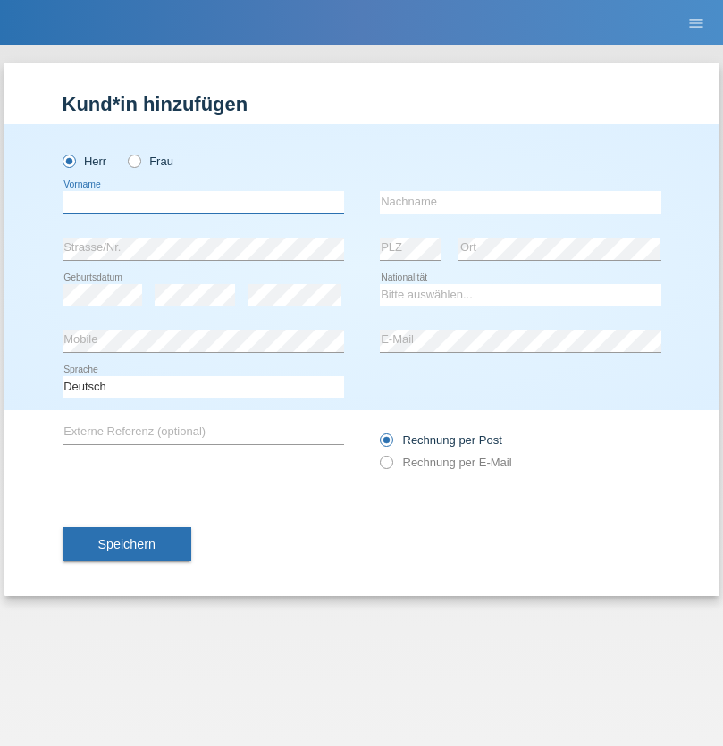
click at [203, 202] on input "text" at bounding box center [204, 202] width 282 height 22
type input "Gigov"
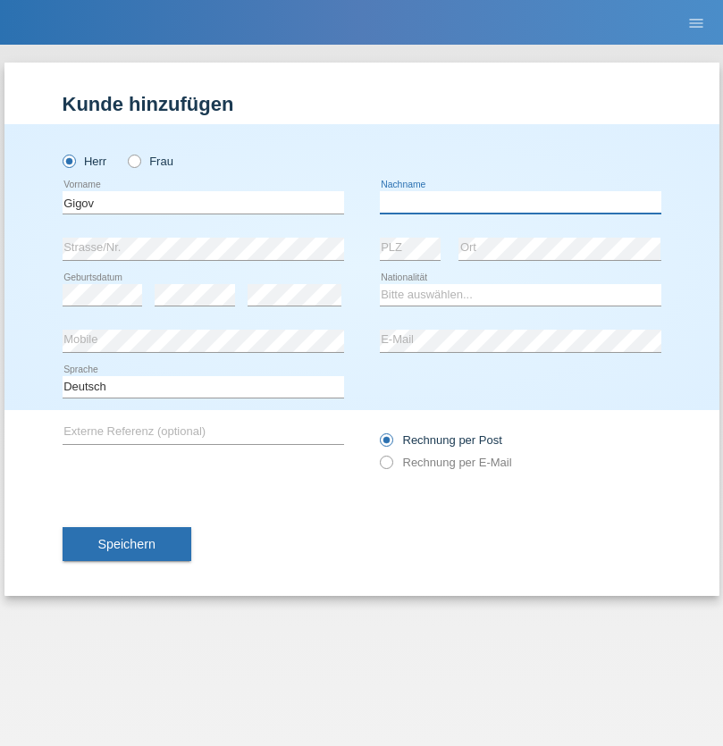
click at [520, 202] on input "text" at bounding box center [521, 202] width 282 height 22
type input "Zhan"
select select "BG"
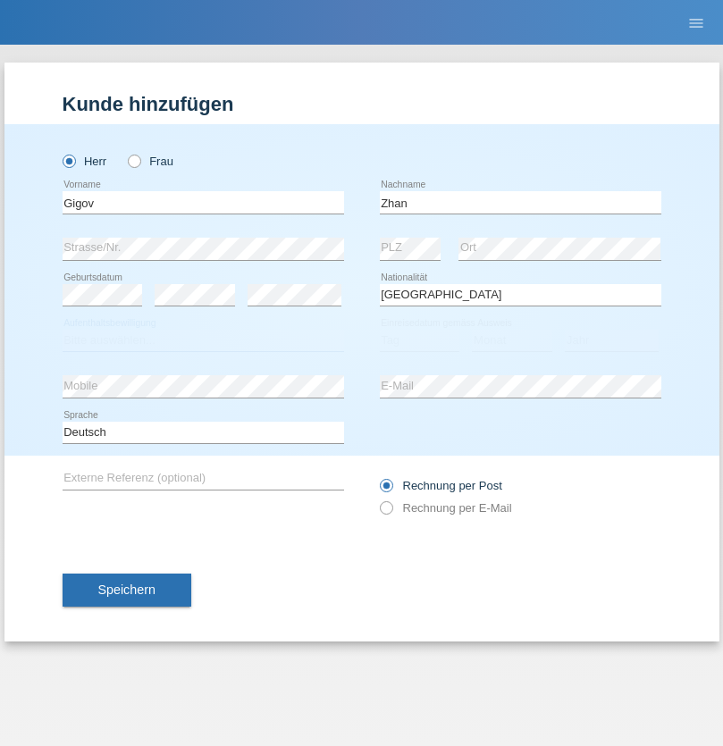
select select "C"
select select "23"
select select "10"
select select "2021"
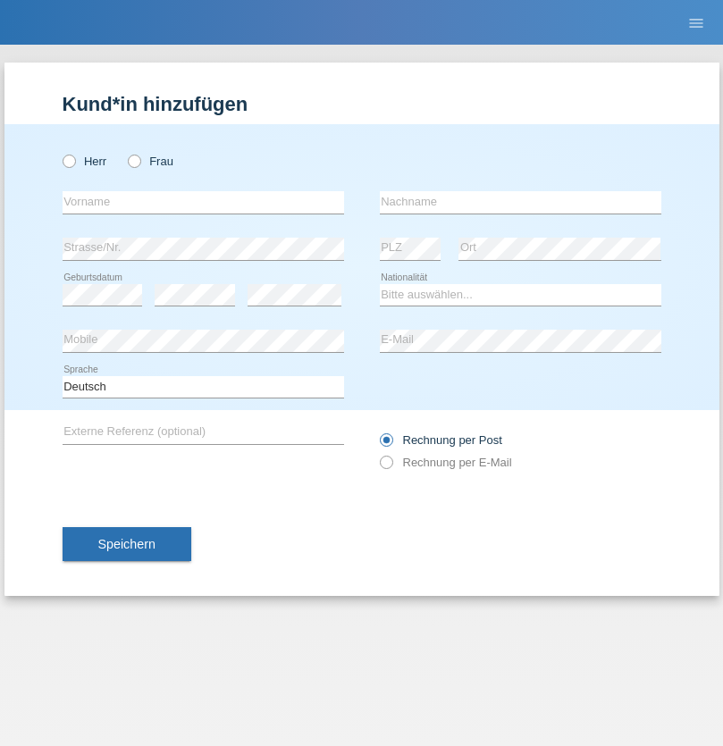
radio input "true"
click at [203, 202] on input "text" at bounding box center [204, 202] width 282 height 22
type input "Amand"
click at [520, 202] on input "text" at bounding box center [521, 202] width 282 height 22
type input "Pires"
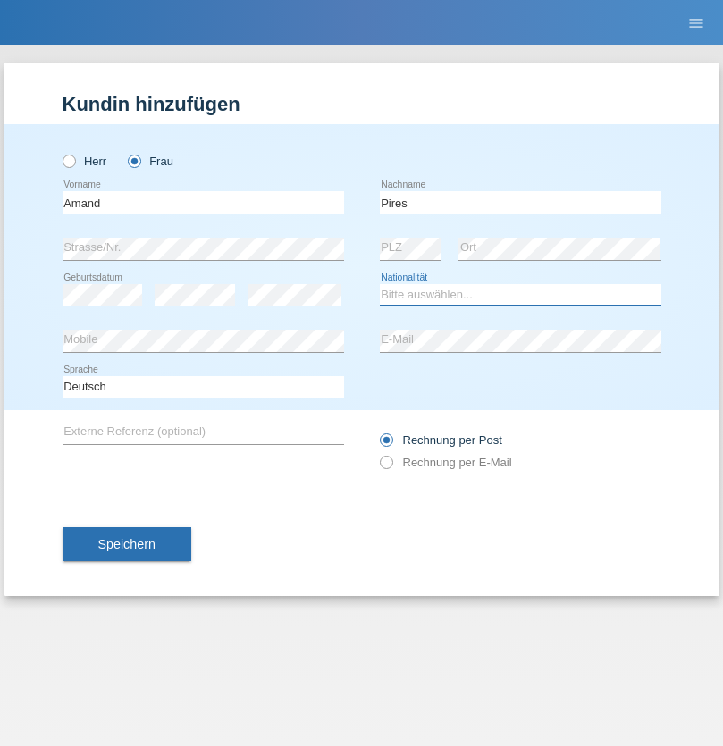
select select "CH"
radio input "true"
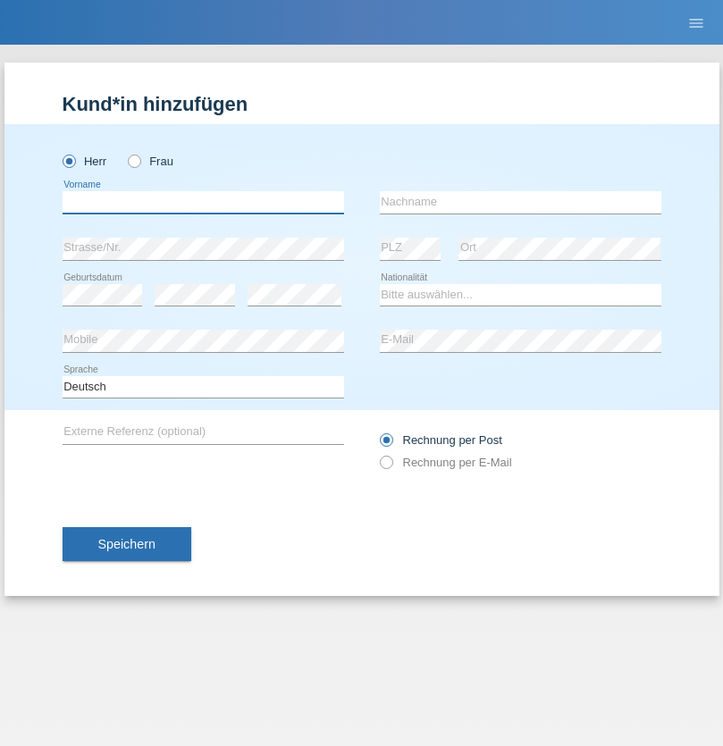
click at [203, 202] on input "text" at bounding box center [204, 202] width 282 height 22
type input "[PERSON_NAME]"
click at [520, 202] on input "text" at bounding box center [521, 202] width 282 height 22
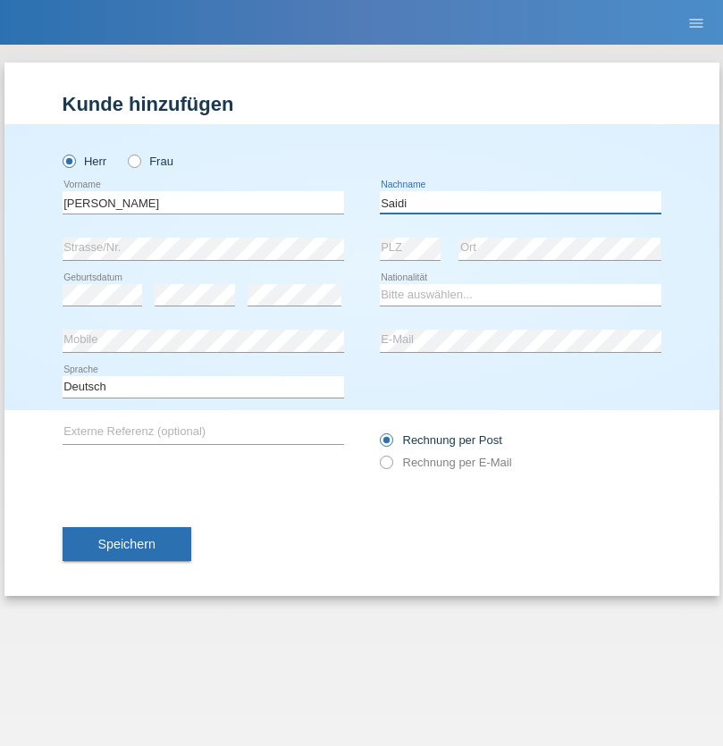
type input "Saidi"
select select "CH"
radio input "true"
click at [203, 202] on input "text" at bounding box center [204, 202] width 282 height 22
type input "[PERSON_NAME]"
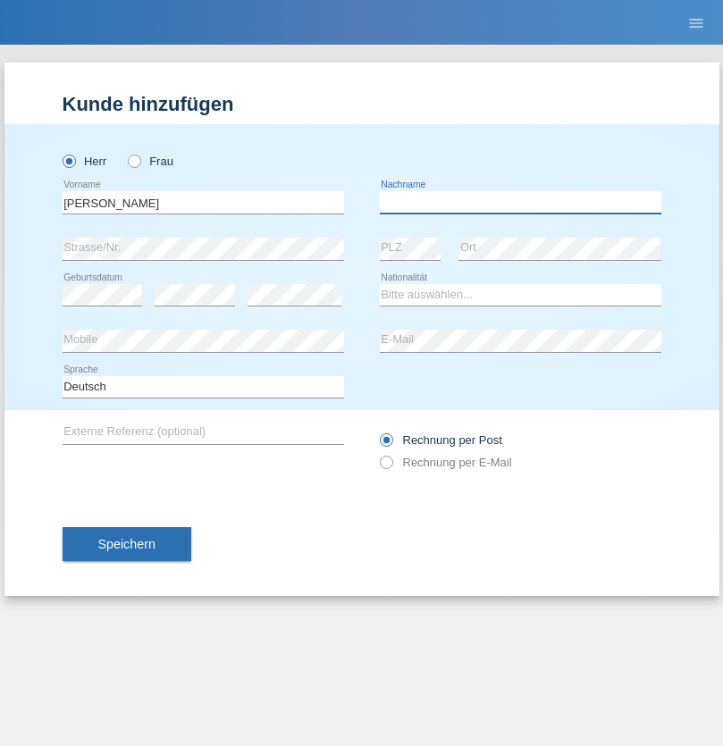
click at [520, 202] on input "text" at bounding box center [521, 202] width 282 height 22
type input "[PERSON_NAME]"
select select "PT"
select select "C"
select select "23"
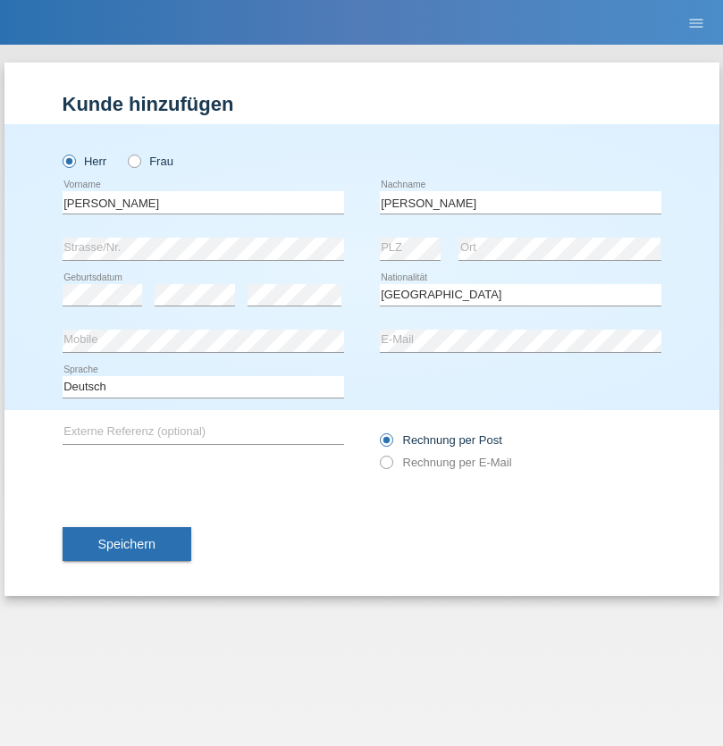
select select "08"
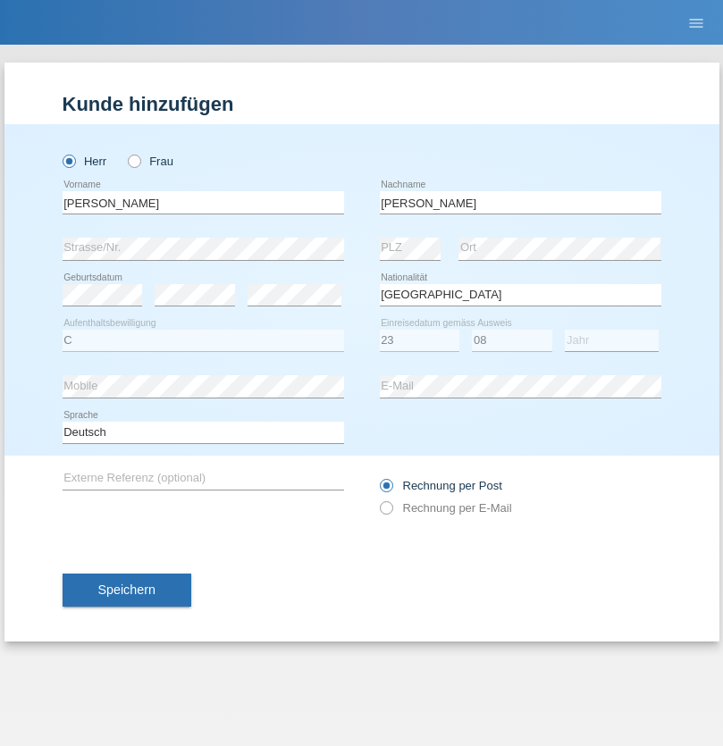
select select "2021"
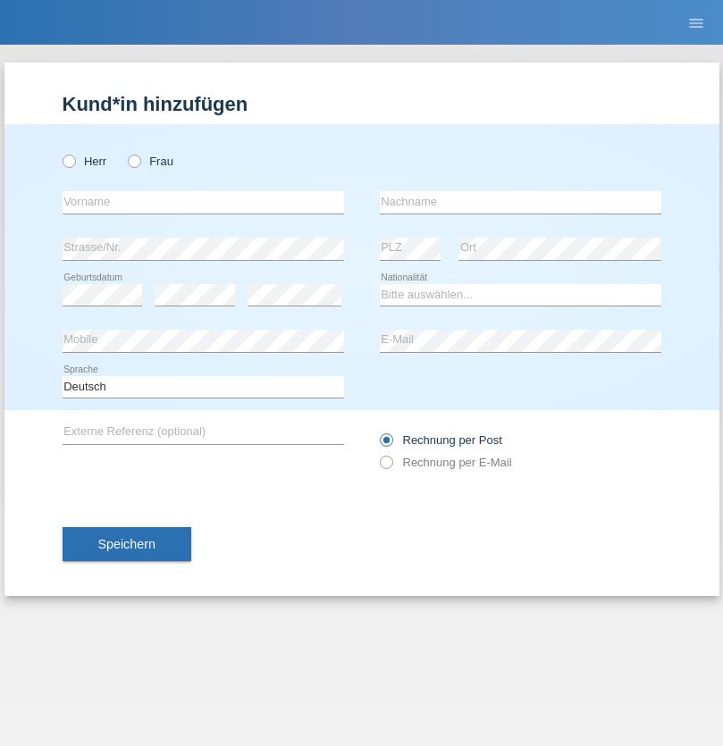
radio input "true"
click at [203, 202] on input "text" at bounding box center [204, 202] width 282 height 22
type input "[PERSON_NAME]"
click at [520, 202] on input "text" at bounding box center [521, 202] width 282 height 22
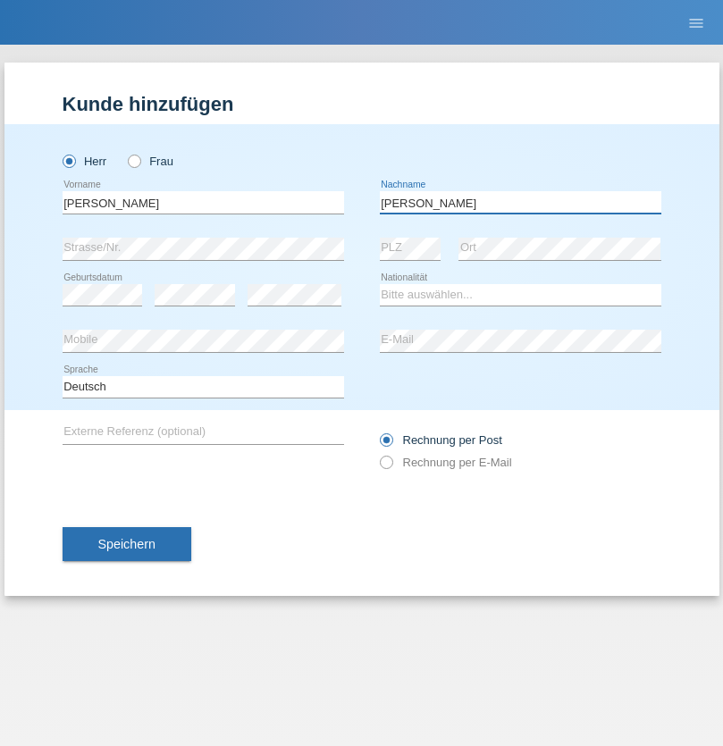
type input "[PERSON_NAME]"
select select "CH"
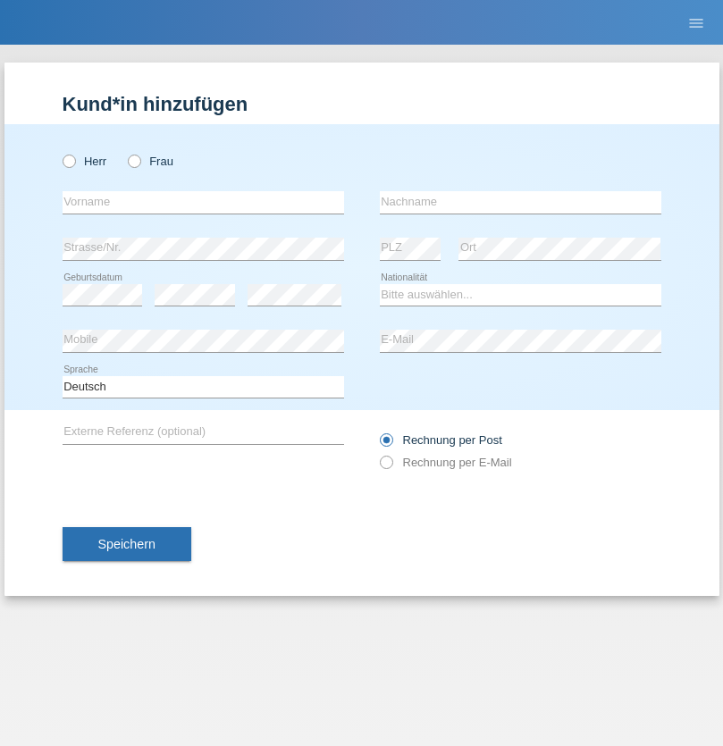
radio input "true"
click at [203, 202] on input "text" at bounding box center [204, 202] width 282 height 22
type input "Szilvia"
click at [520, 202] on input "text" at bounding box center [521, 202] width 282 height 22
type input "Olakh"
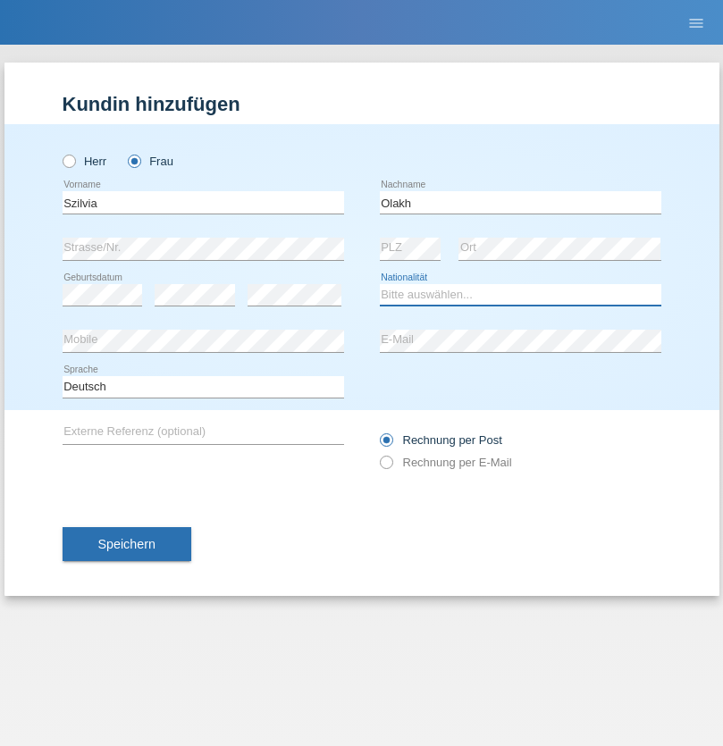
select select "UA"
select select "C"
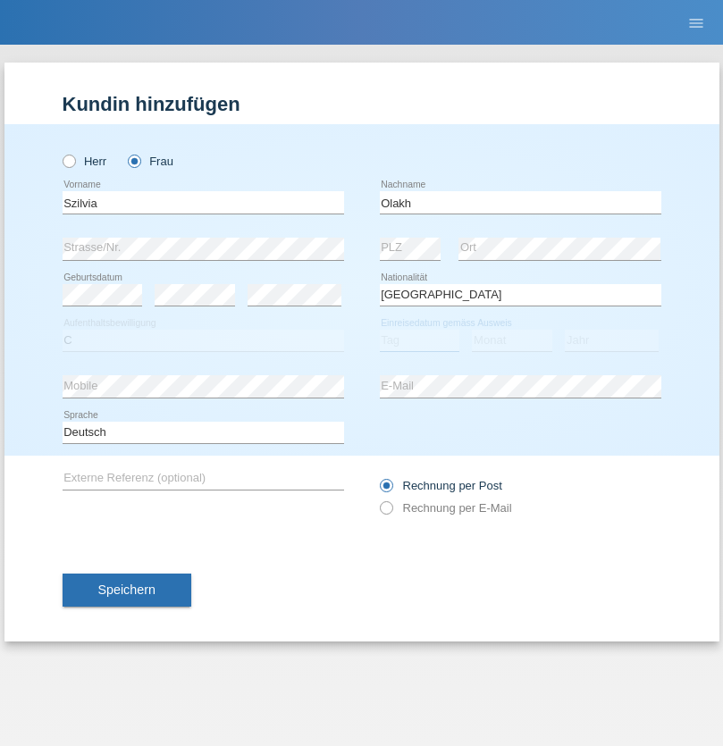
select select "17"
select select "09"
select select "2021"
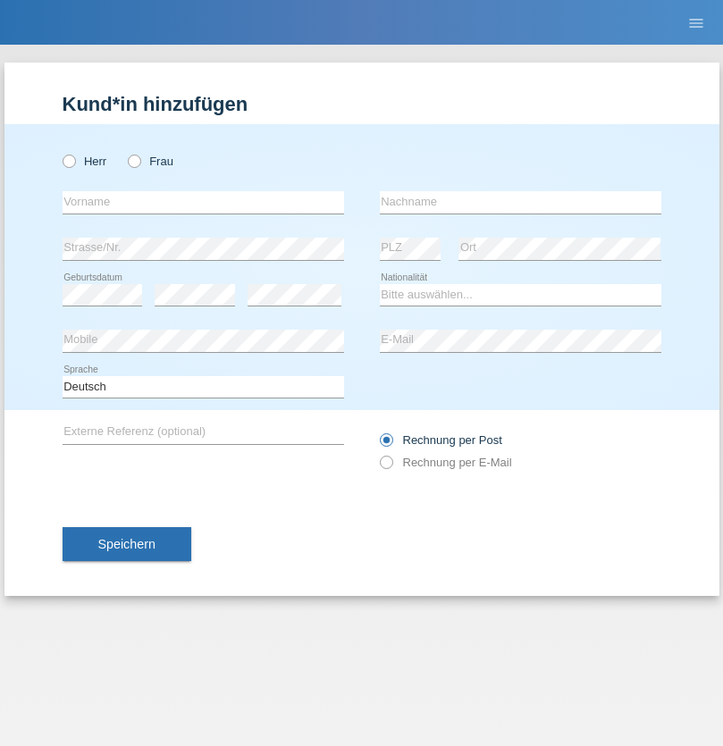
radio input "true"
click at [203, 202] on input "text" at bounding box center [204, 202] width 282 height 22
type input "Asrit"
click at [520, 202] on input "text" at bounding box center [521, 202] width 282 height 22
type input "Kupa"
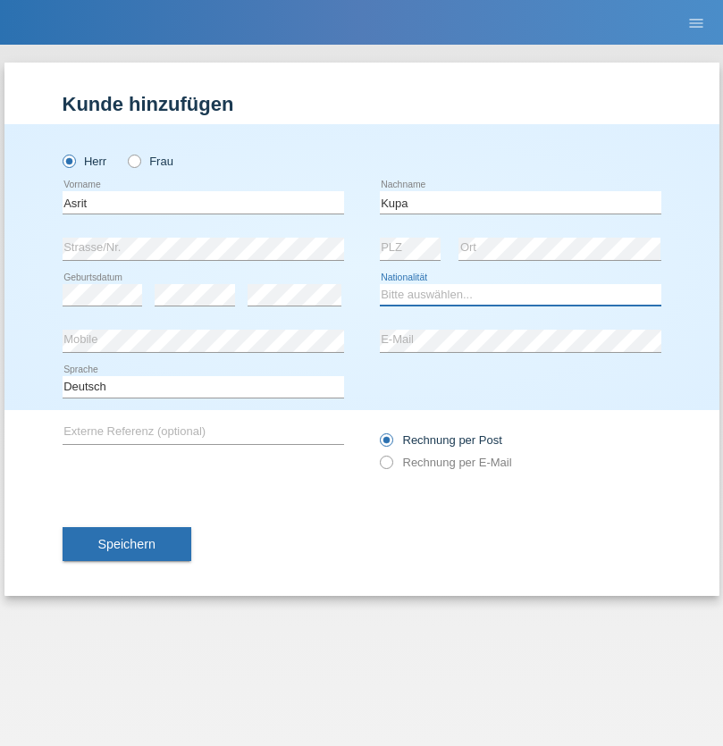
select select "MK"
select select "C"
select select "27"
select select "05"
radio input "true"
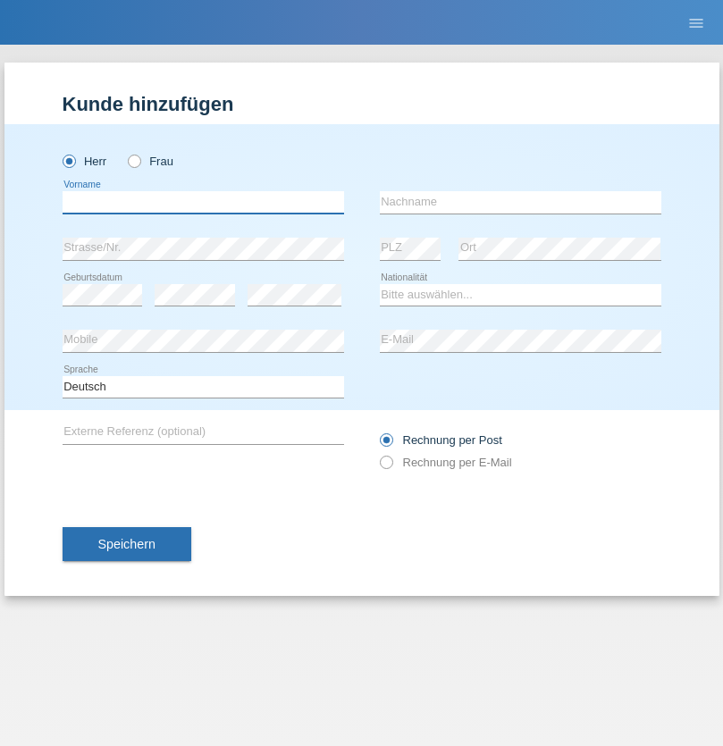
click at [203, 202] on input "text" at bounding box center [204, 202] width 282 height 22
type input "Ibrahim"
click at [520, 202] on input "text" at bounding box center [521, 202] width 282 height 22
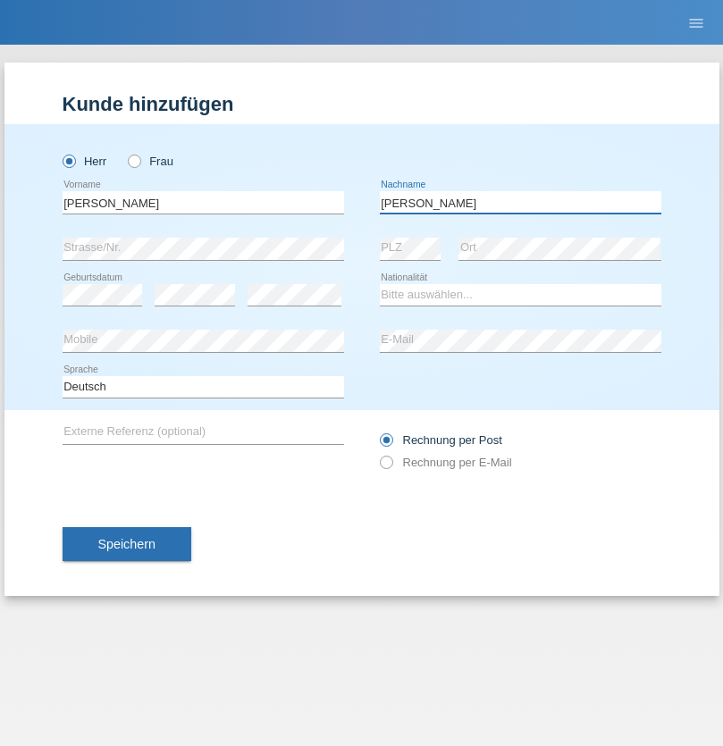
type input "Abbas"
select select "SY"
select select "C"
select select "17"
select select "09"
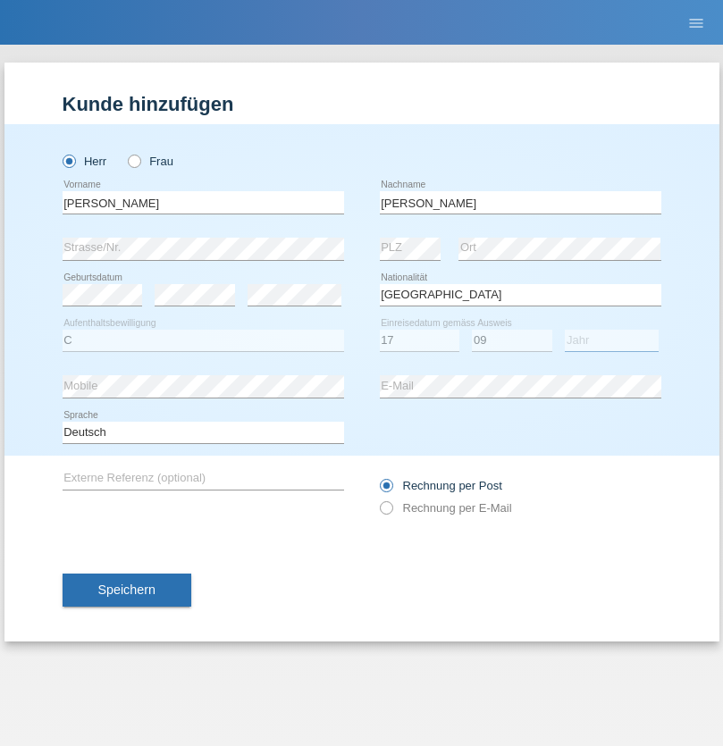
select select "2021"
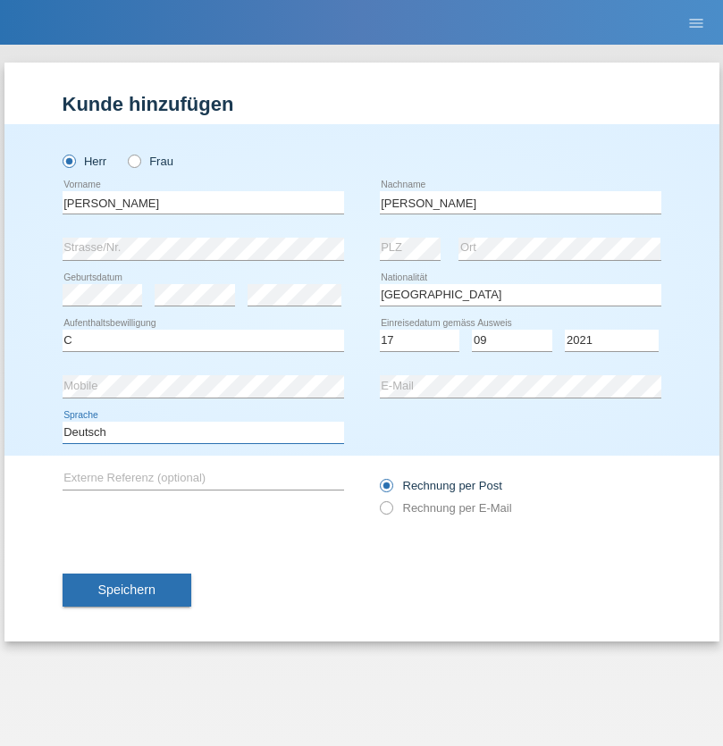
select select "en"
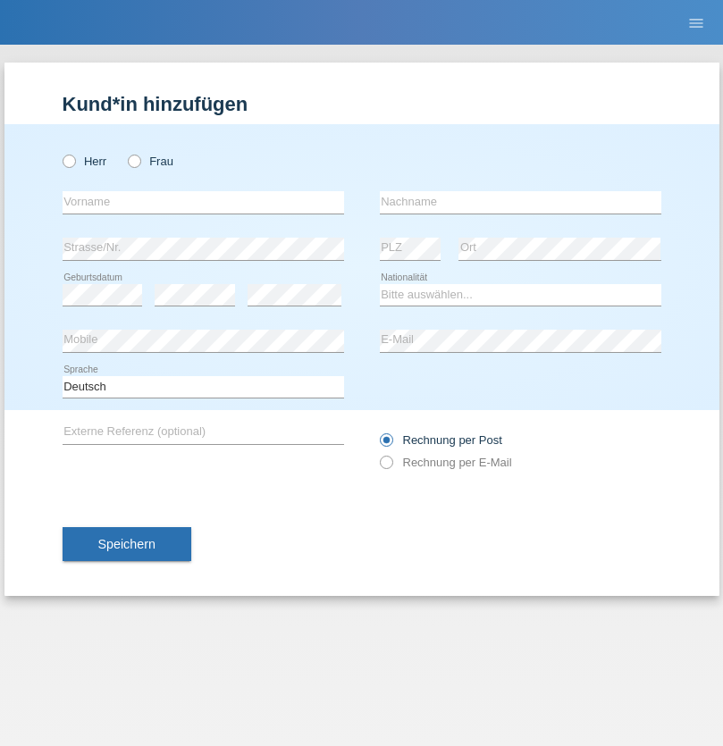
radio input "true"
select select "CH"
radio input "true"
click at [203, 202] on input "text" at bounding box center [204, 202] width 282 height 22
type input "[PERSON_NAME]"
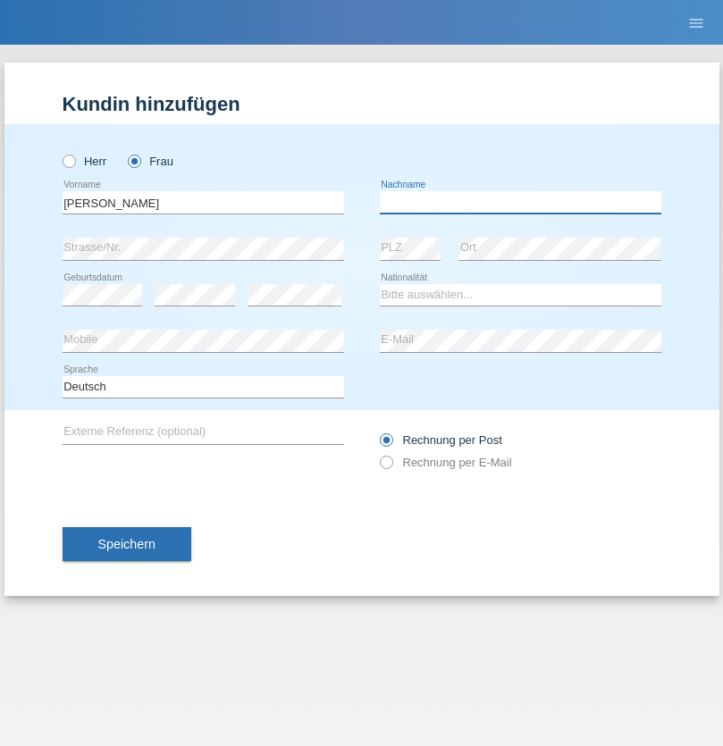
click at [520, 202] on input "text" at bounding box center [521, 202] width 282 height 22
type input "Bacic"
select select "CH"
